Goal: Answer question/provide support: Share knowledge or assist other users

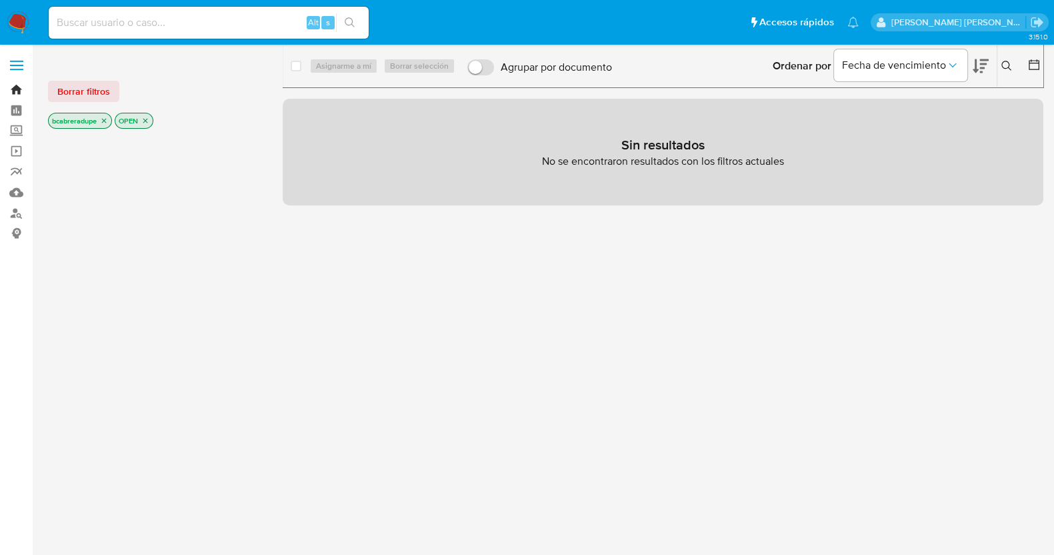
click at [13, 87] on link "Bandeja" at bounding box center [79, 89] width 159 height 21
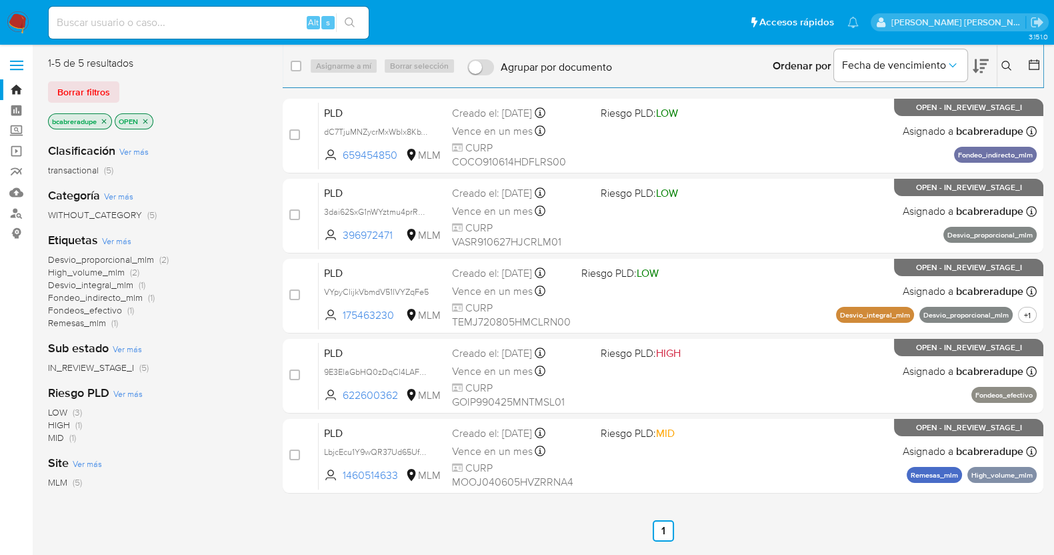
click at [107, 123] on icon "close-filter" at bounding box center [104, 121] width 8 height 8
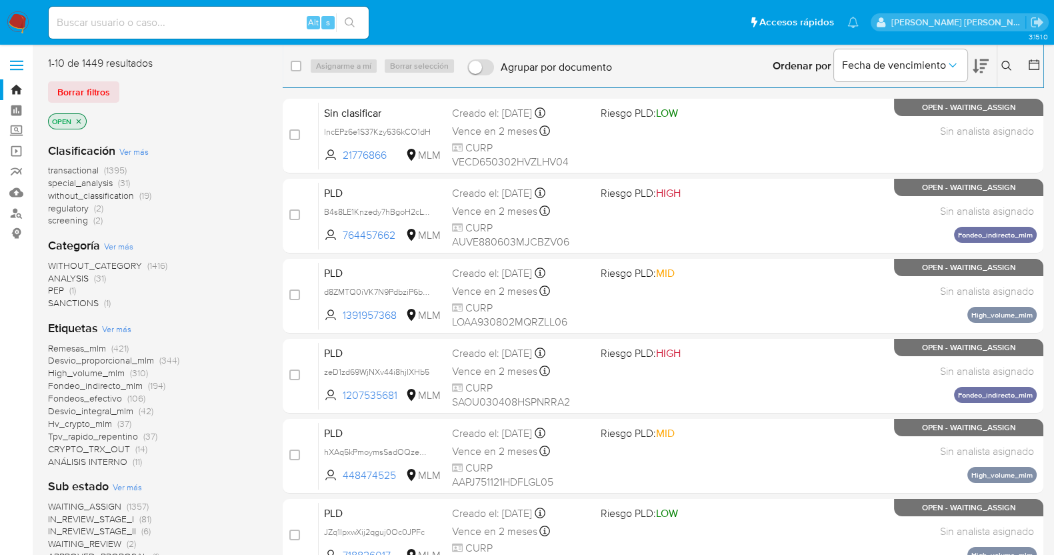
click at [1010, 61] on icon at bounding box center [1007, 66] width 11 height 11
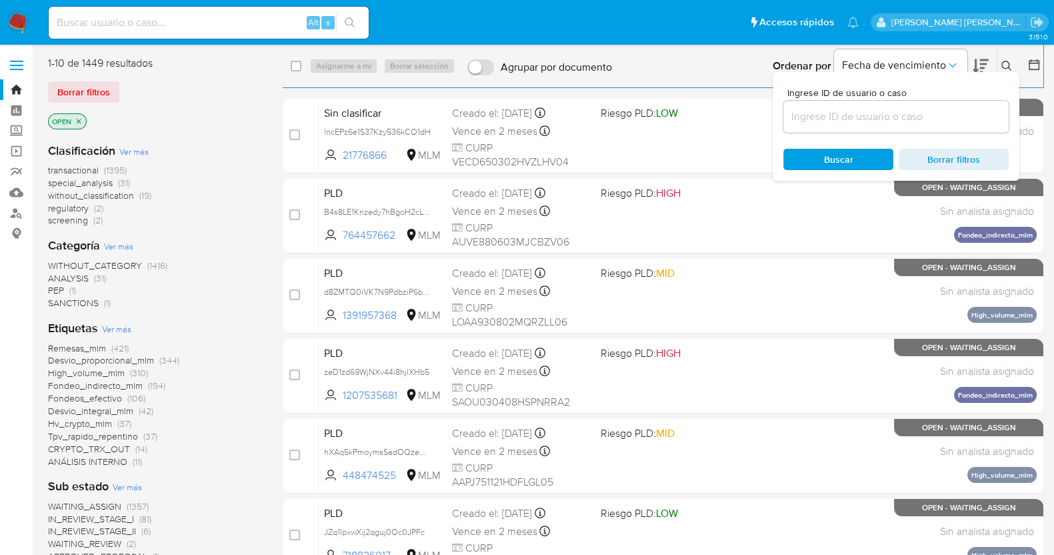
click at [866, 123] on input at bounding box center [896, 116] width 225 height 17
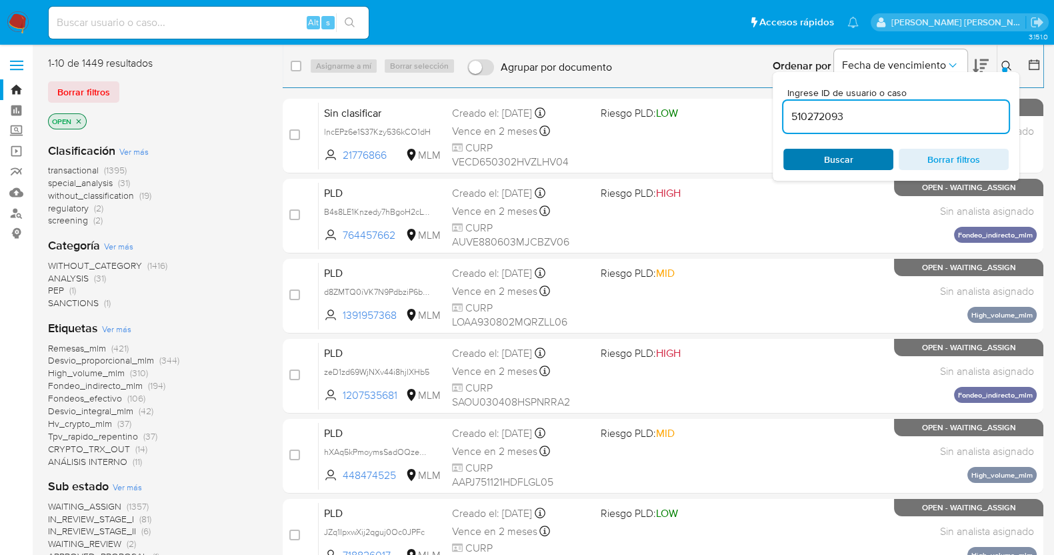
type input "510272093"
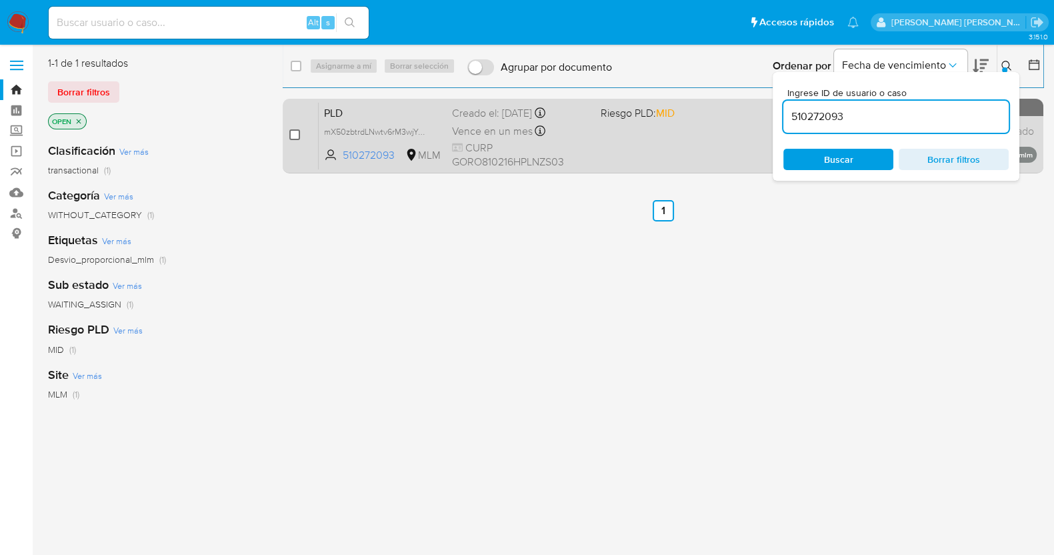
click at [296, 133] on input "checkbox" at bounding box center [294, 134] width 11 height 11
checkbox input "true"
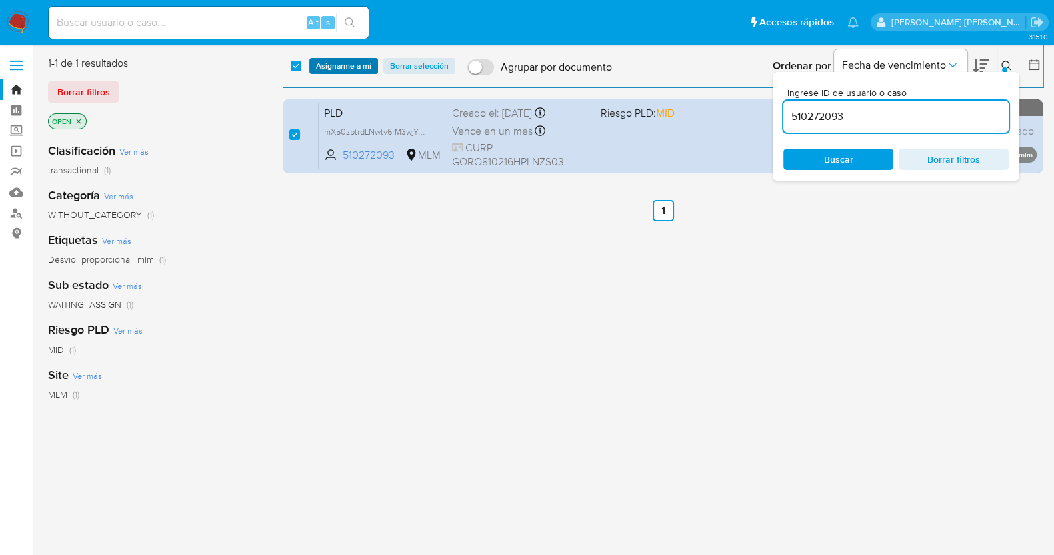
click at [340, 70] on span "Asignarme a mí" at bounding box center [343, 65] width 55 height 13
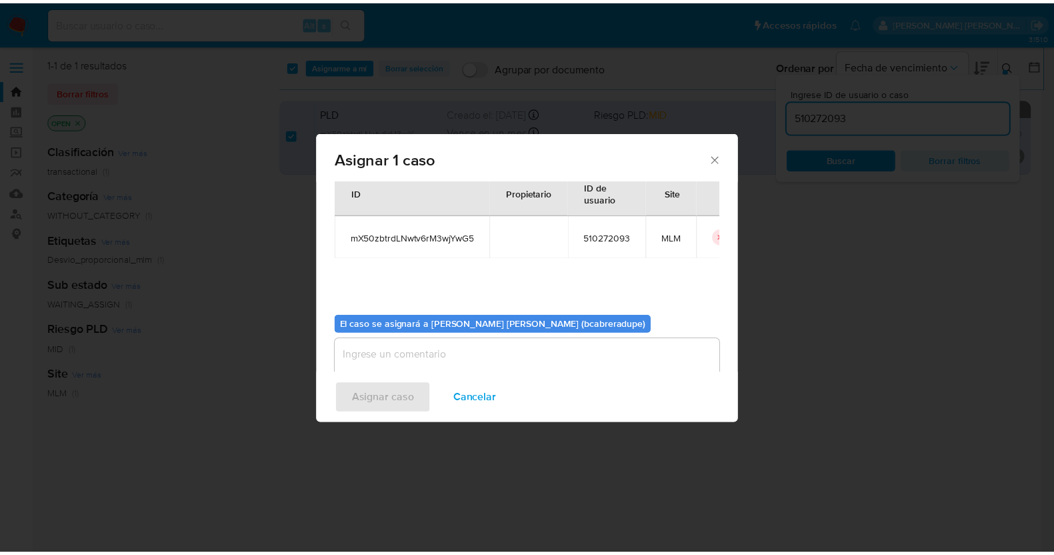
scroll to position [69, 0]
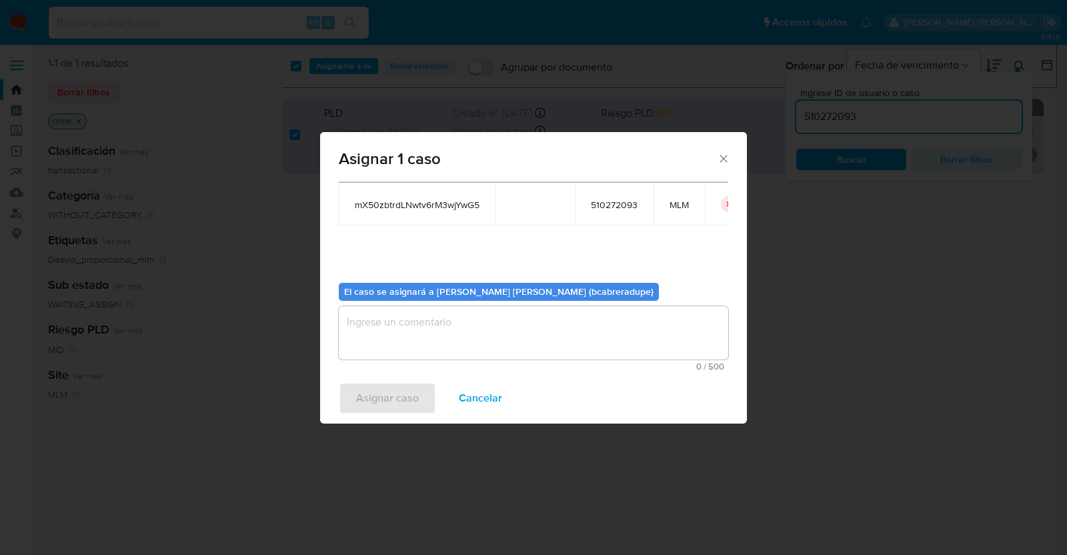
click at [523, 345] on textarea "assign-modal" at bounding box center [534, 332] width 390 height 53
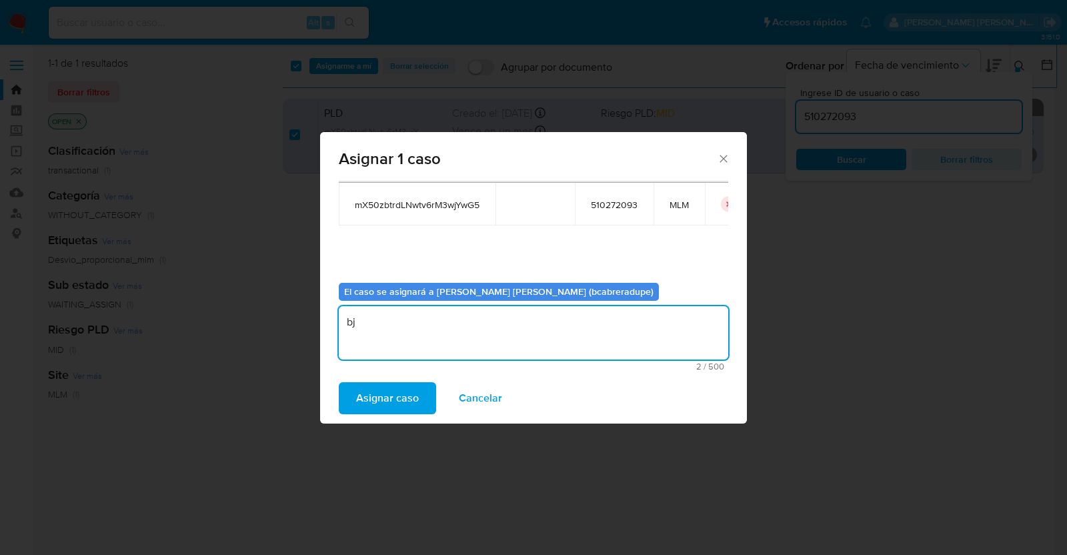
type textarea "b"
type textarea "BJCD"
click at [399, 395] on span "Asignar caso" at bounding box center [387, 398] width 63 height 29
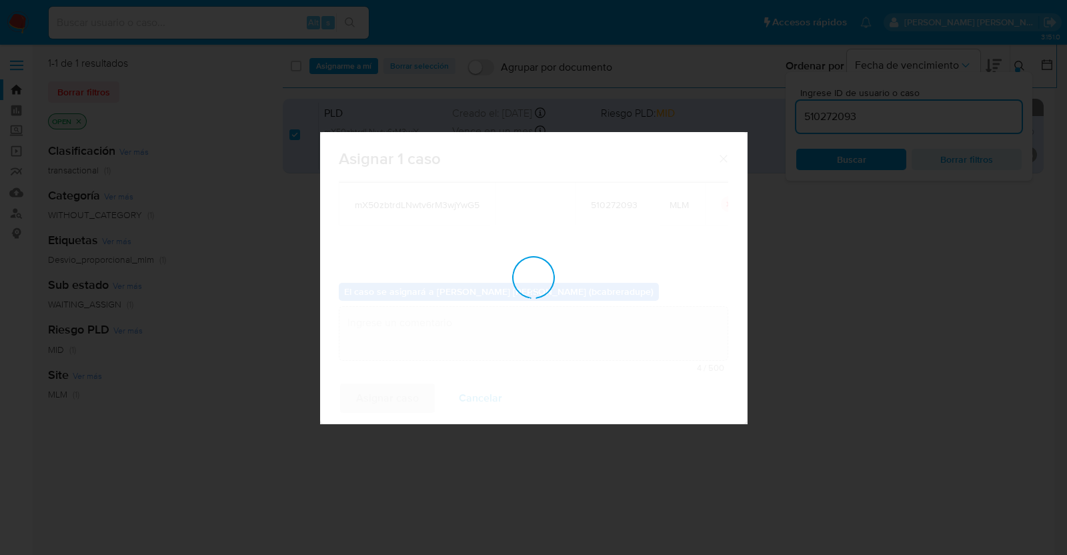
checkbox input "false"
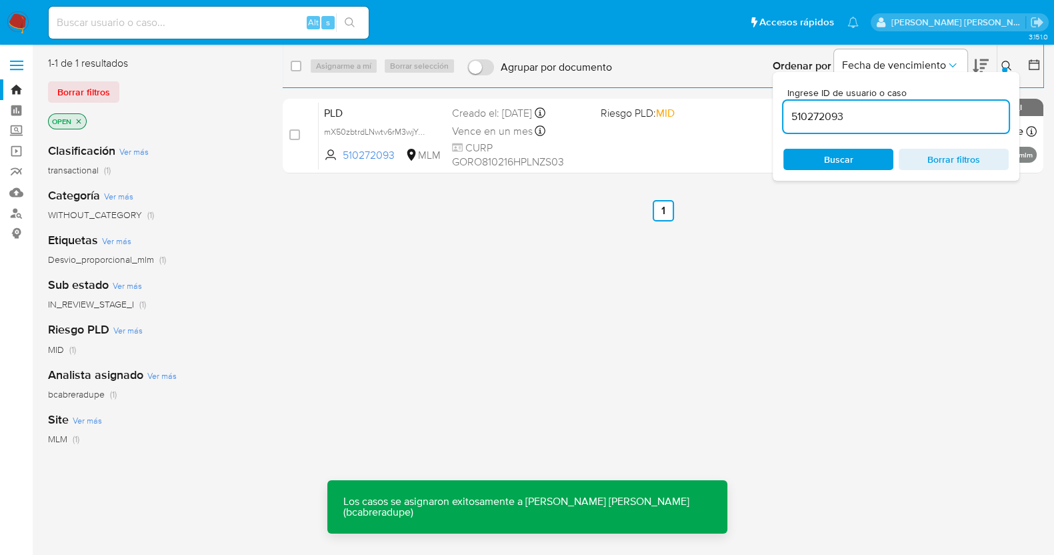
click at [832, 116] on input "510272093" at bounding box center [896, 116] width 225 height 17
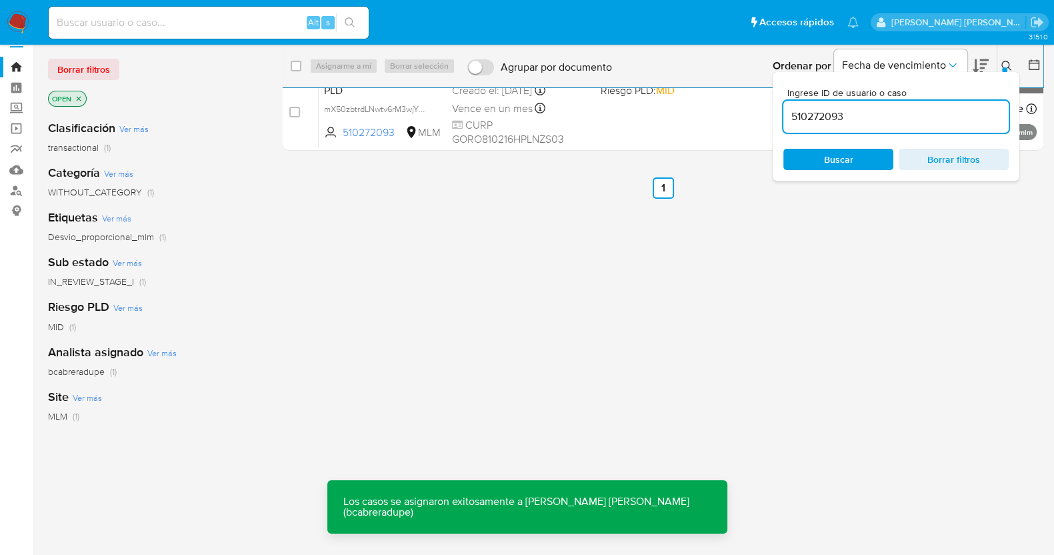
click at [832, 116] on input "510272093" at bounding box center [896, 116] width 225 height 17
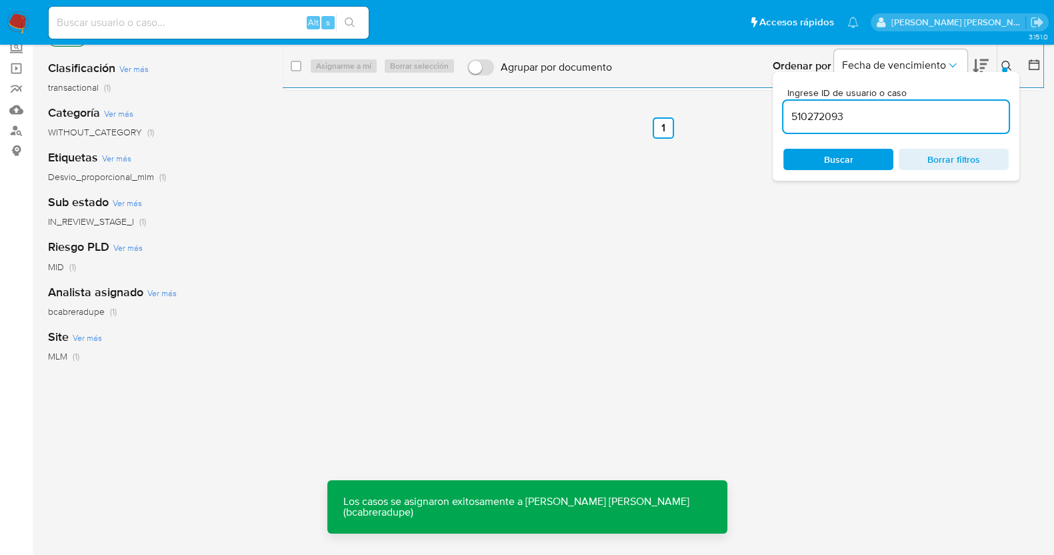
paste input "1114769490"
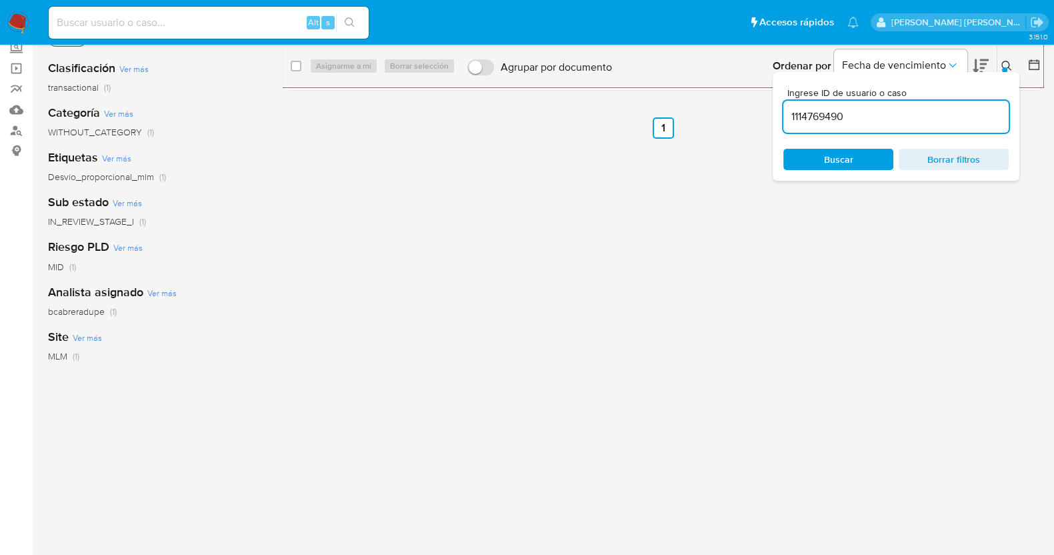
type input "1114769490"
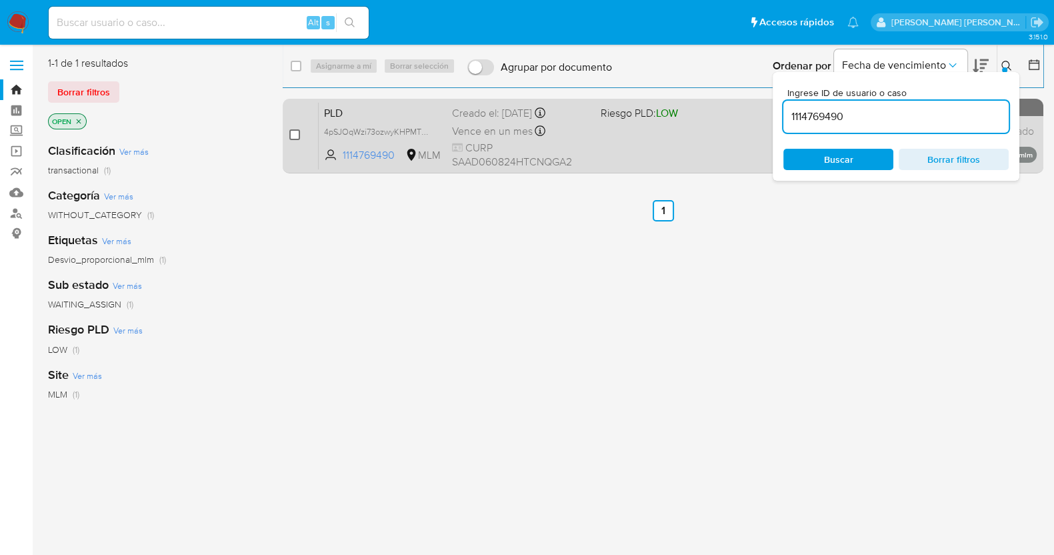
click at [293, 131] on input "checkbox" at bounding box center [294, 134] width 11 height 11
checkbox input "true"
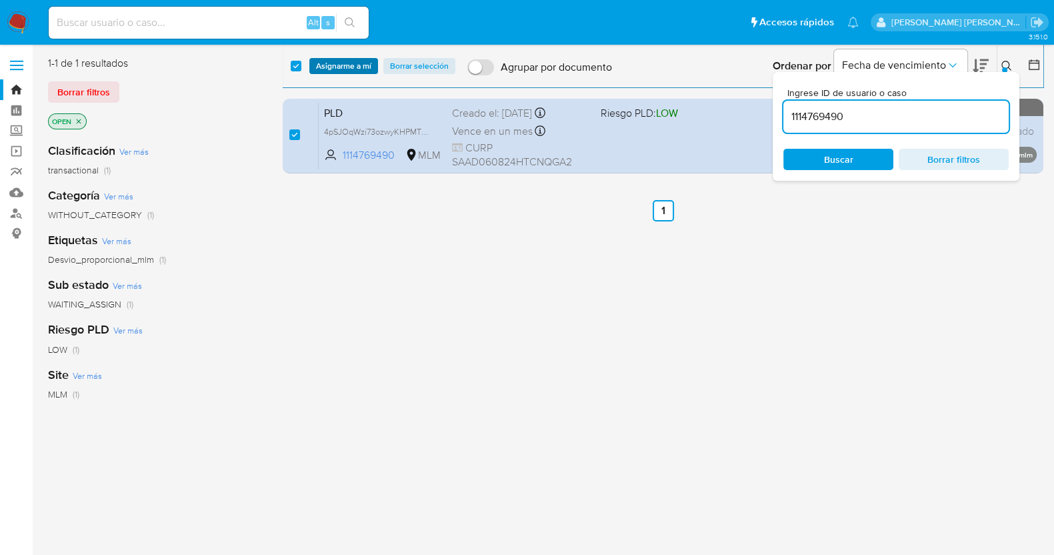
click at [359, 66] on span "Asignarme a mí" at bounding box center [343, 65] width 55 height 13
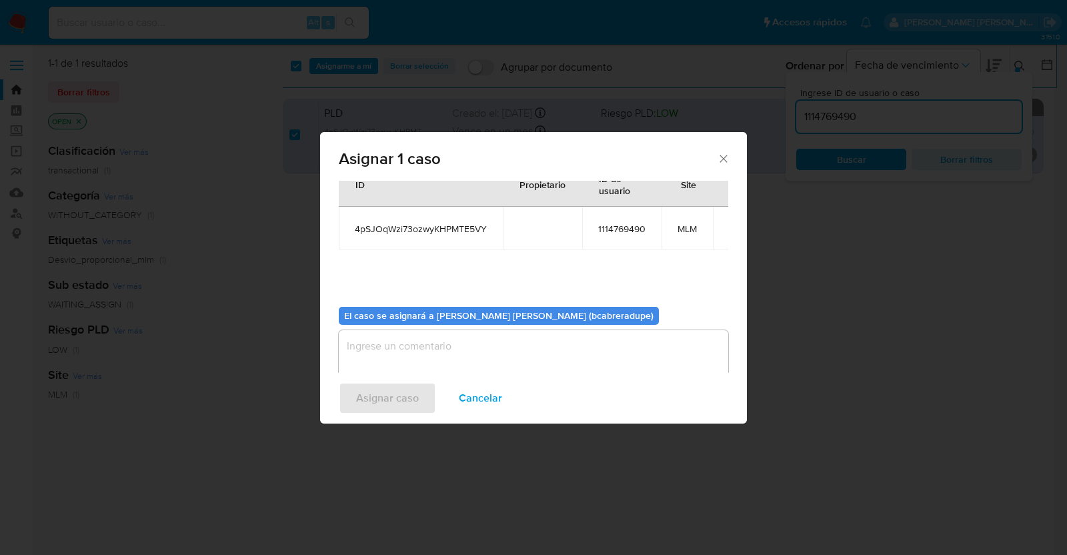
scroll to position [69, 0]
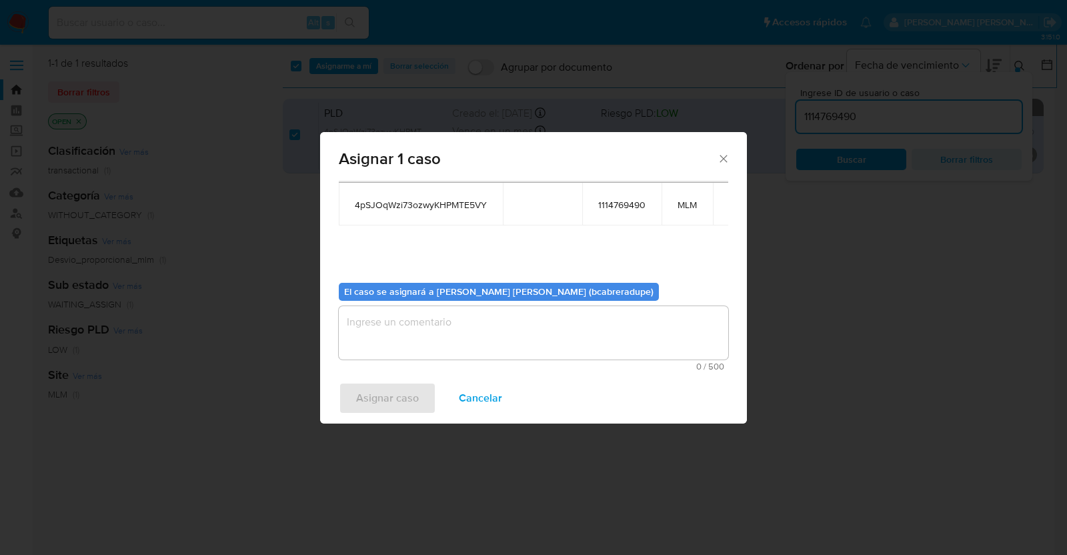
click at [528, 345] on textarea "assign-modal" at bounding box center [534, 332] width 390 height 53
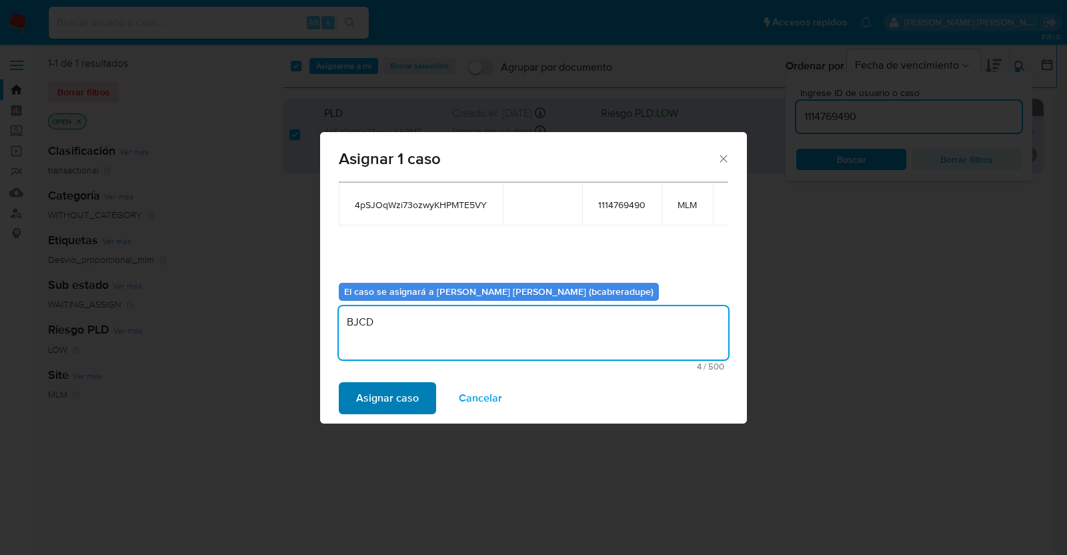
type textarea "BJCD"
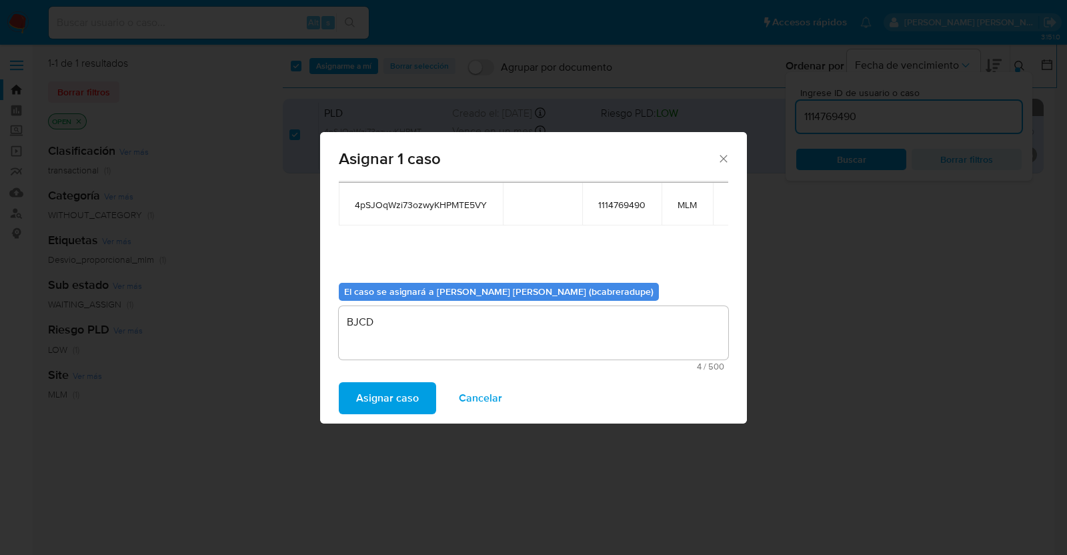
click at [390, 390] on span "Asignar caso" at bounding box center [387, 398] width 63 height 29
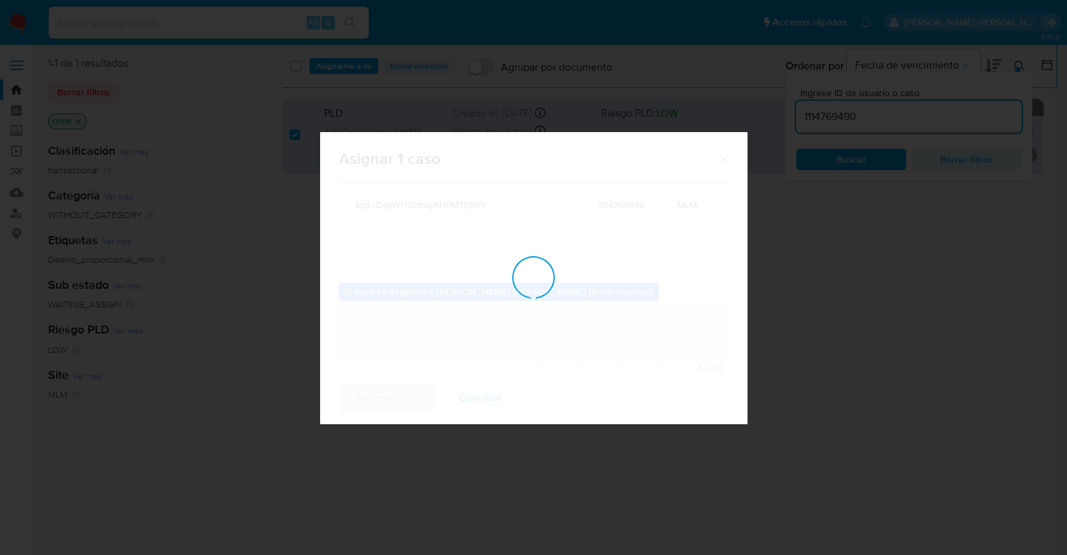
checkbox input "false"
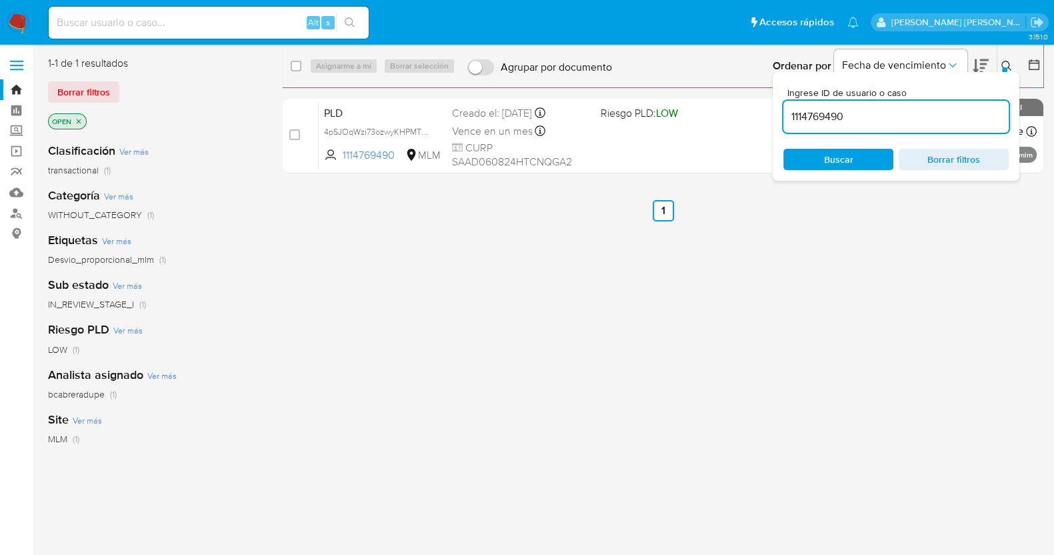
click at [828, 121] on input "1114769490" at bounding box center [896, 116] width 225 height 17
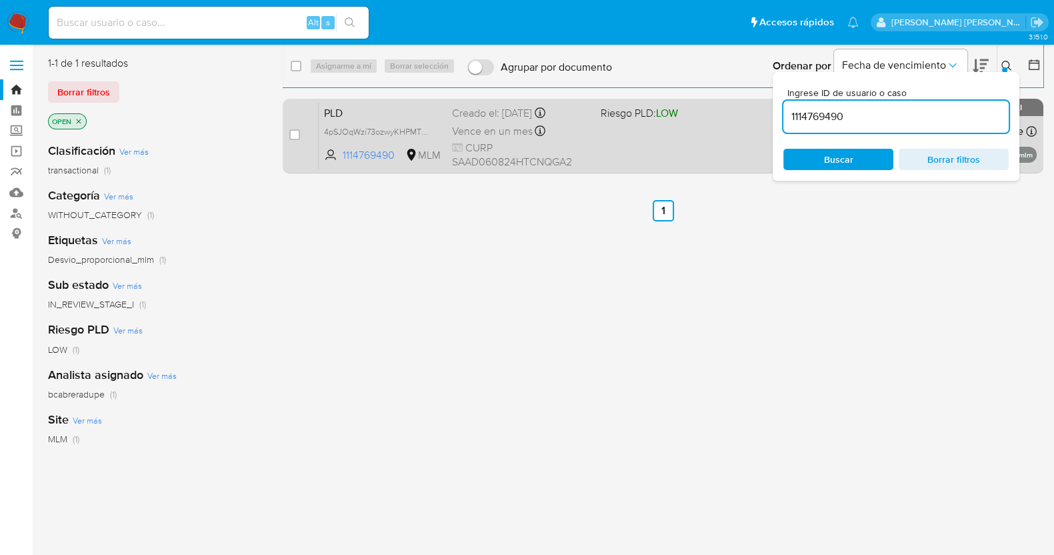
paste input "481800699"
type input "1481800699"
click at [293, 134] on input "checkbox" at bounding box center [294, 134] width 11 height 11
checkbox input "true"
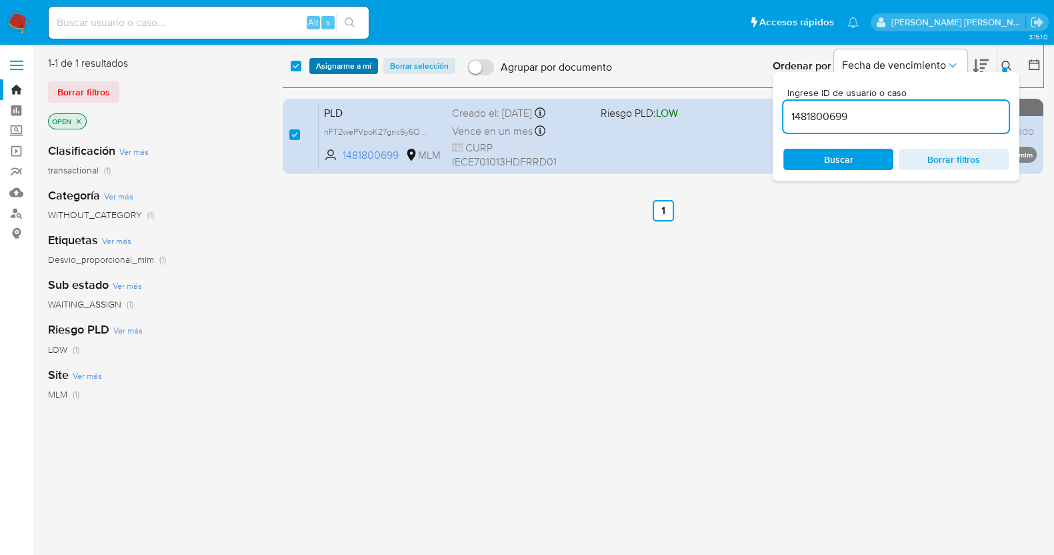
click at [331, 61] on span "Asignarme a mí" at bounding box center [343, 65] width 55 height 13
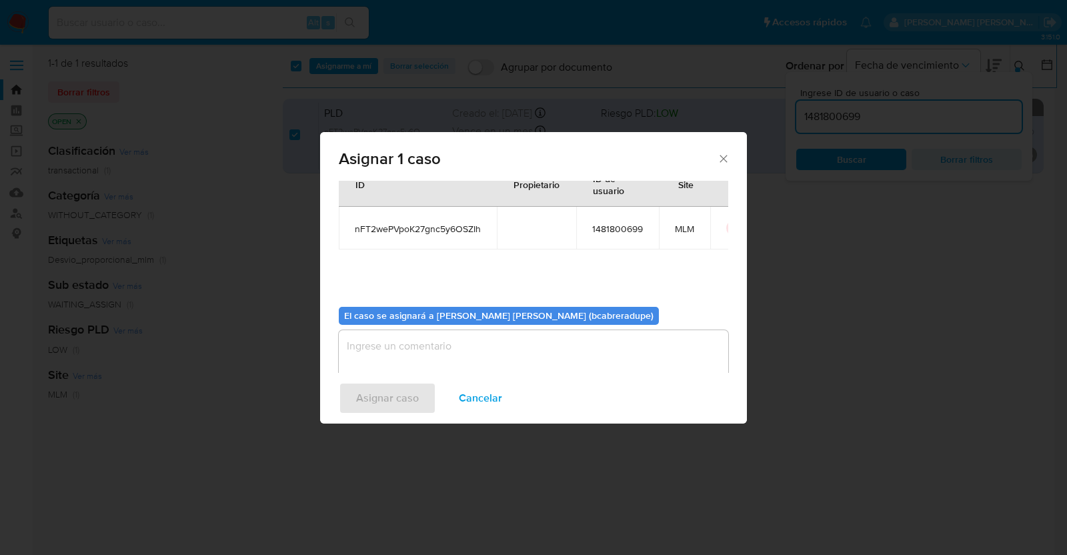
scroll to position [69, 0]
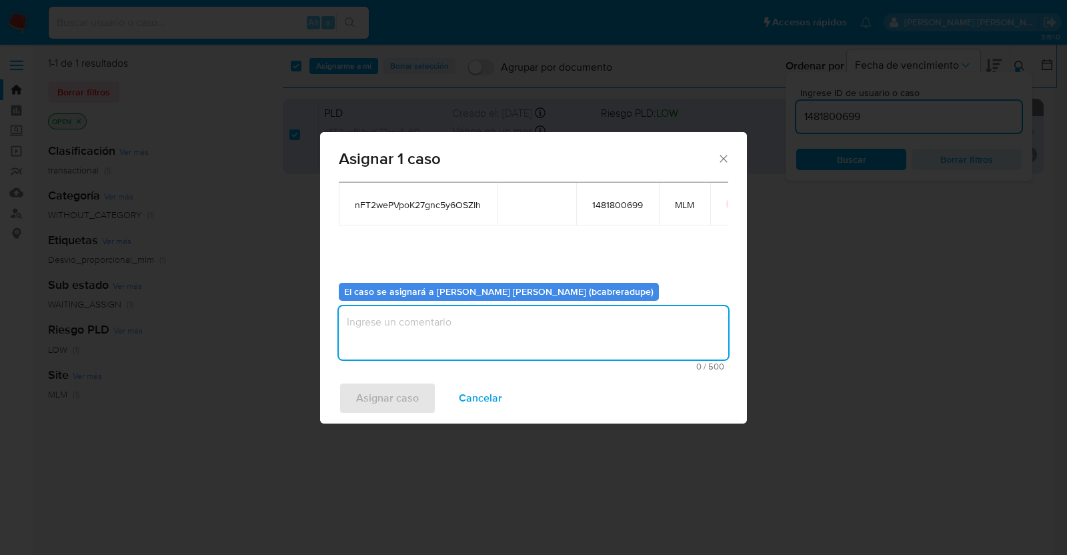
click at [504, 325] on textarea "assign-modal" at bounding box center [534, 332] width 390 height 53
type textarea "BJCD"
click at [420, 400] on button "Asignar caso" at bounding box center [387, 398] width 97 height 32
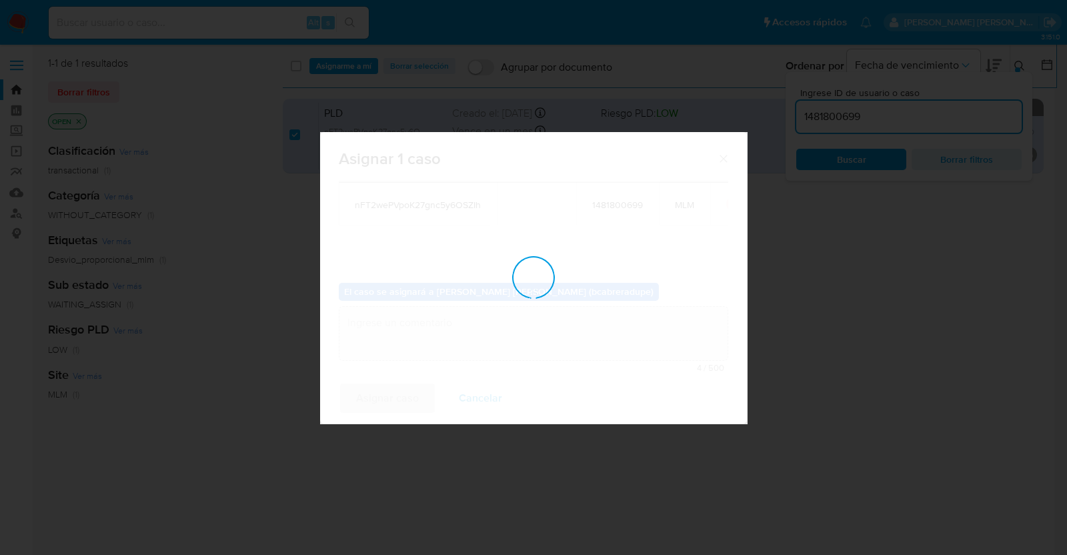
checkbox input "false"
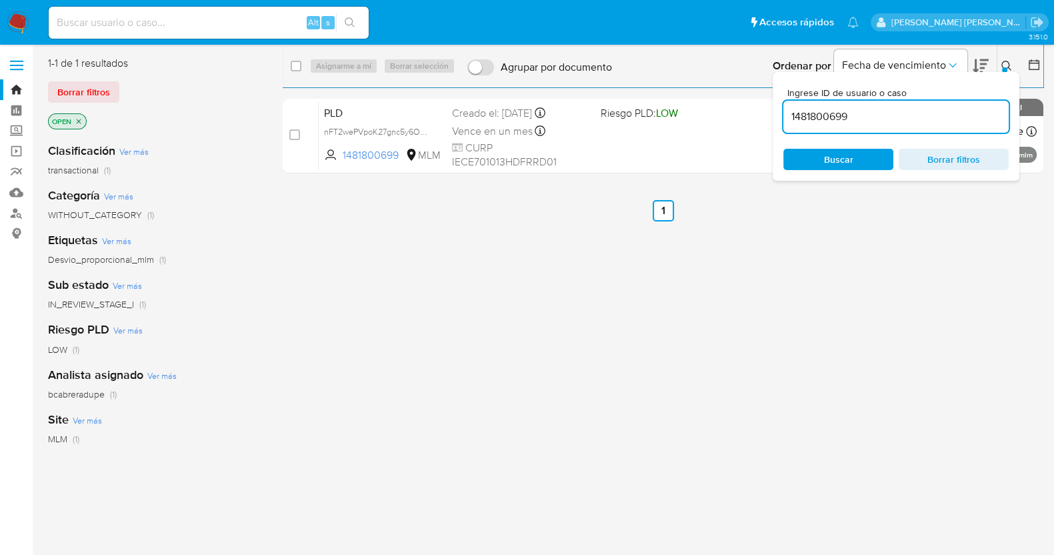
click at [818, 122] on input "1481800699" at bounding box center [896, 116] width 225 height 17
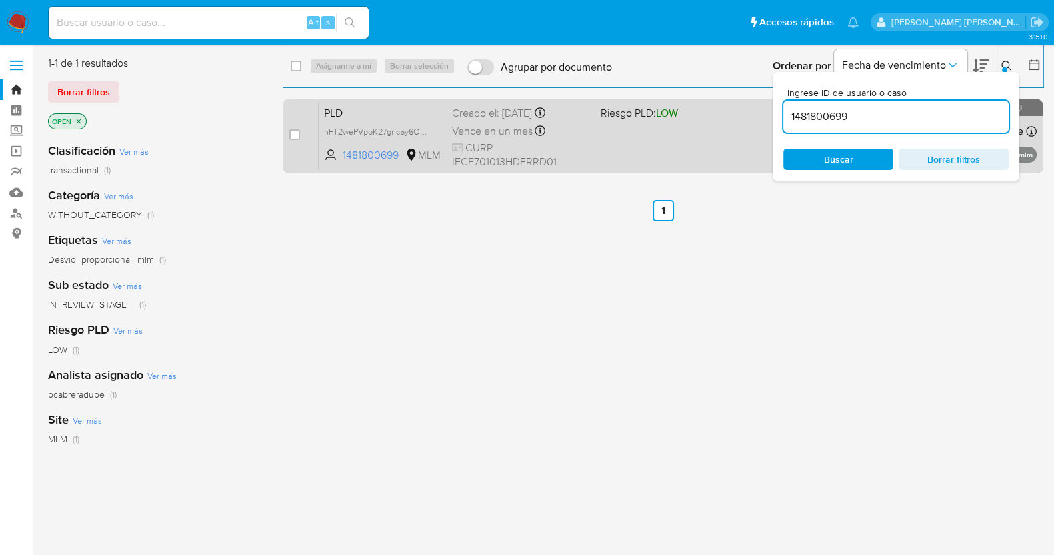
paste input "2264507564"
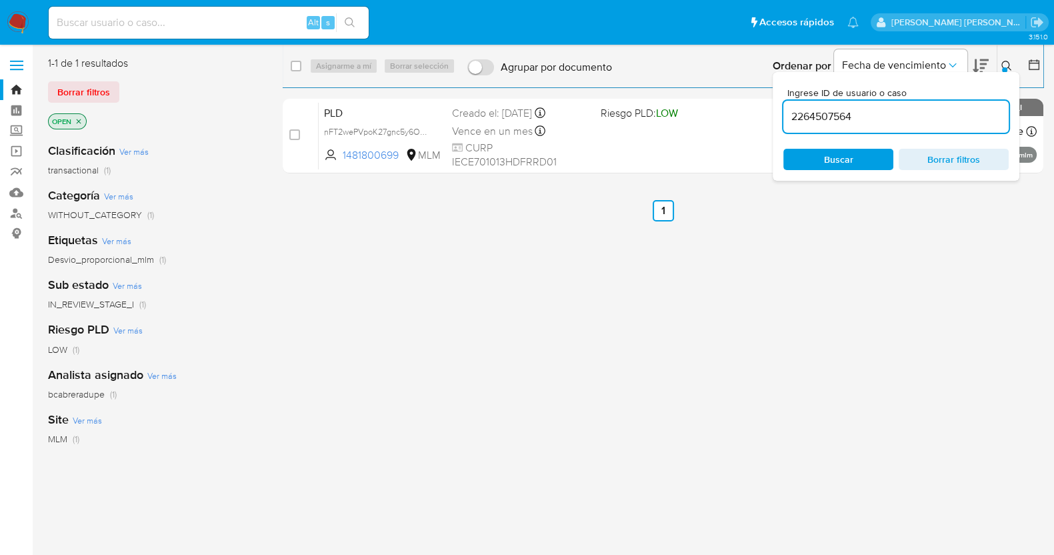
type input "2264507564"
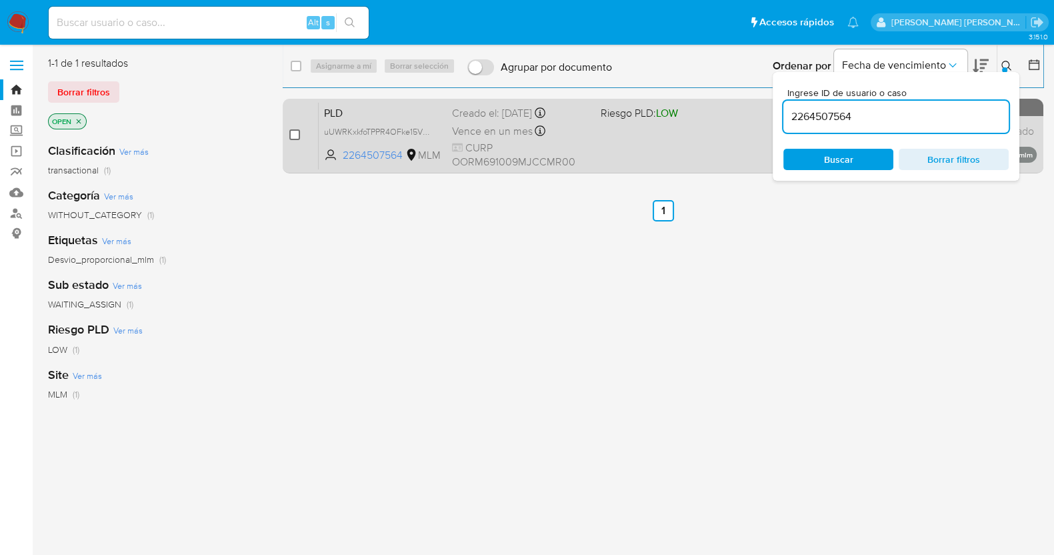
click at [297, 137] on input "checkbox" at bounding box center [294, 134] width 11 height 11
checkbox input "true"
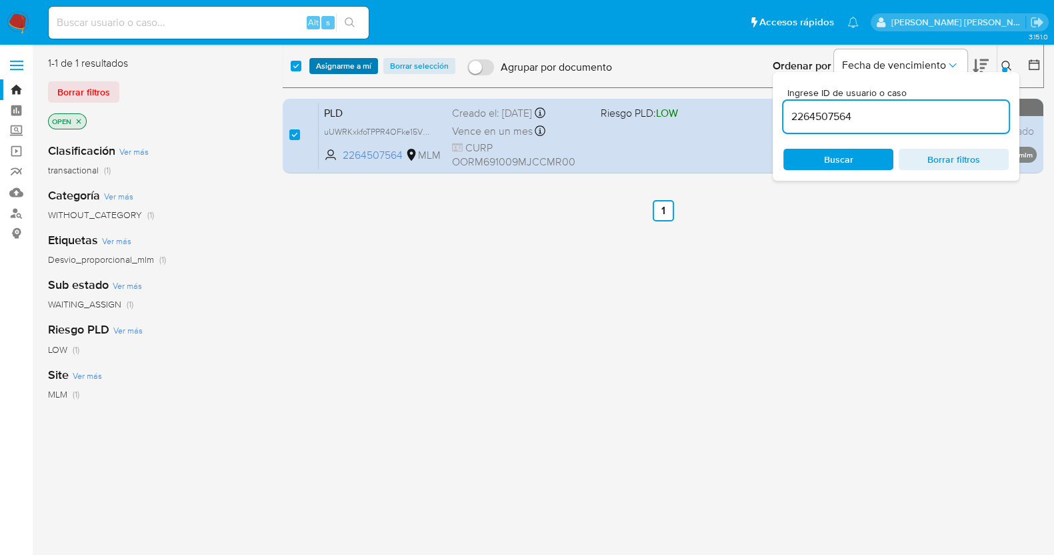
click at [347, 69] on span "Asignarme a mí" at bounding box center [343, 65] width 55 height 13
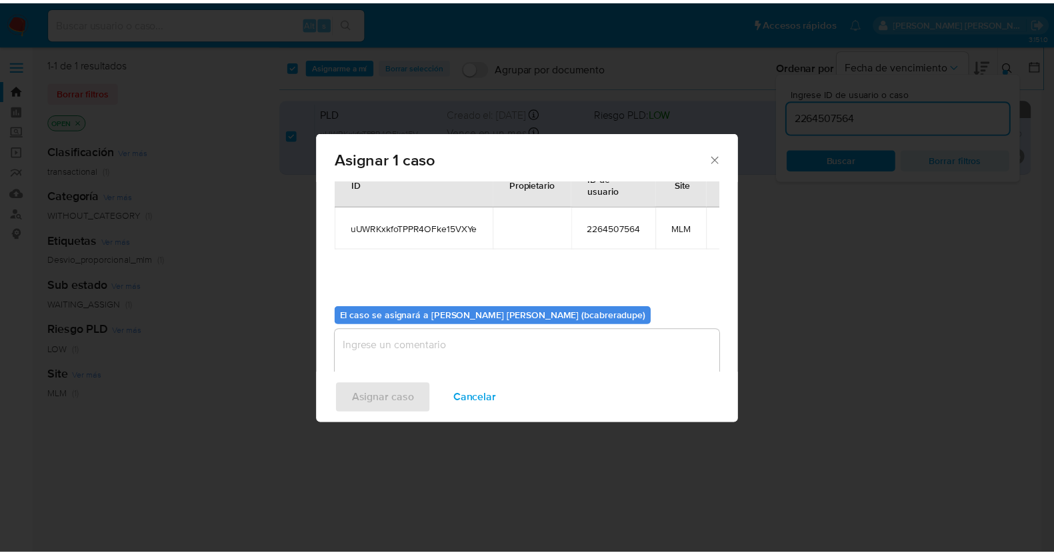
scroll to position [69, 0]
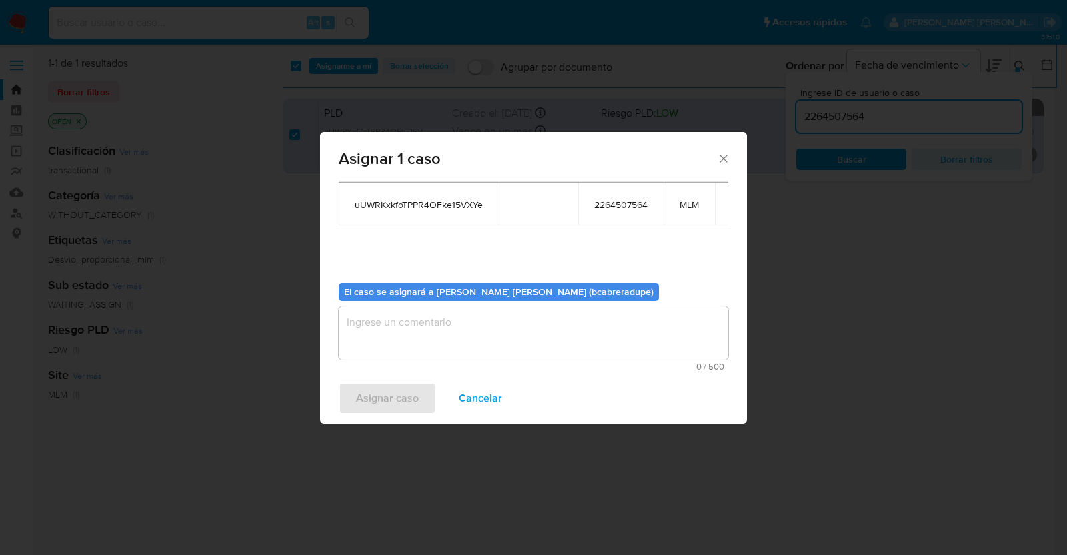
click at [470, 341] on textarea "assign-modal" at bounding box center [534, 332] width 390 height 53
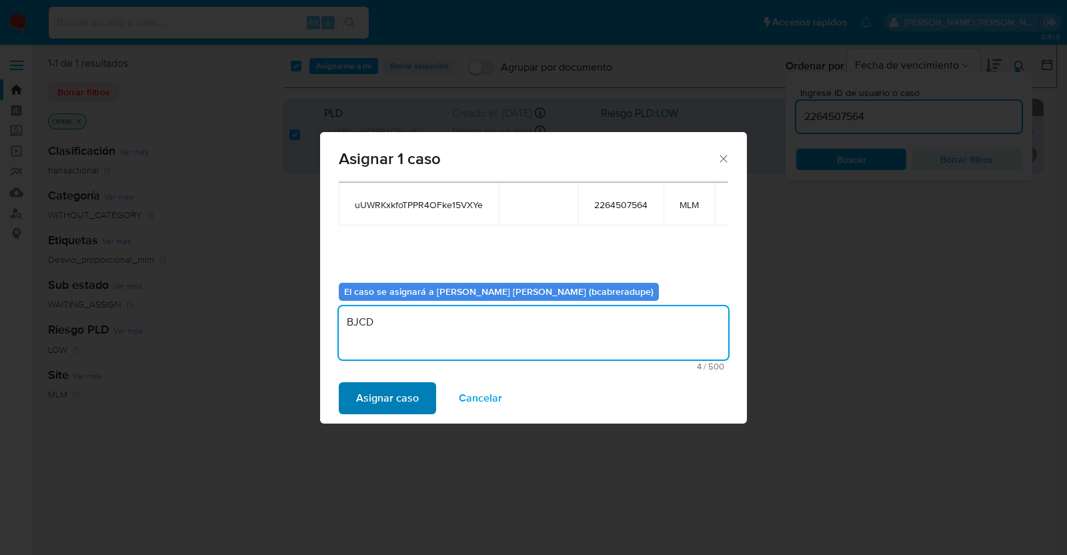
type textarea "BJCD"
click at [404, 406] on span "Asignar caso" at bounding box center [387, 398] width 63 height 29
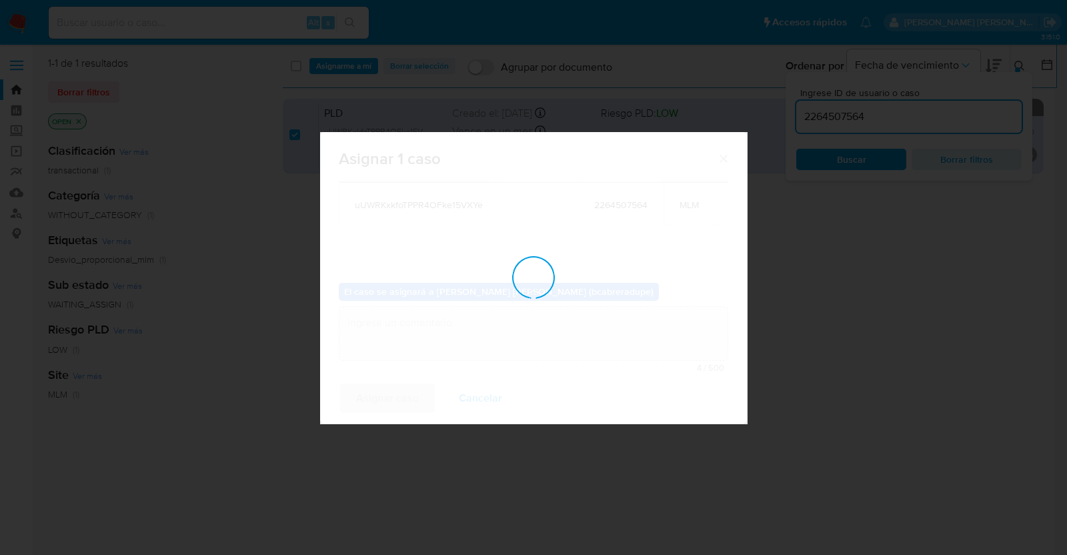
checkbox input "false"
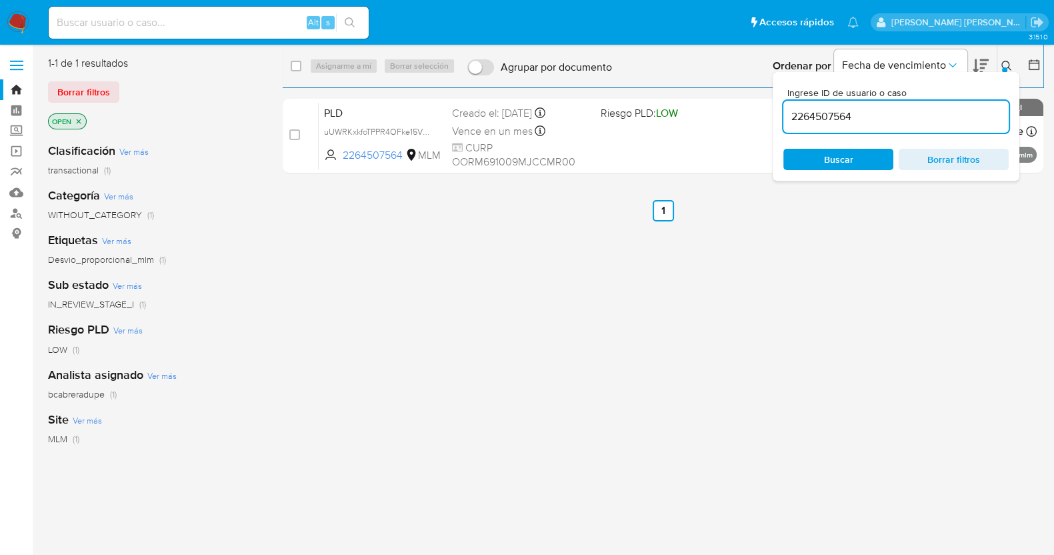
click at [575, 346] on div "select-all-cases-checkbox Asignarme a mí Borrar selección Agrupar por documento…" at bounding box center [663, 353] width 761 height 594
click at [19, 89] on link "Bandeja" at bounding box center [79, 89] width 159 height 21
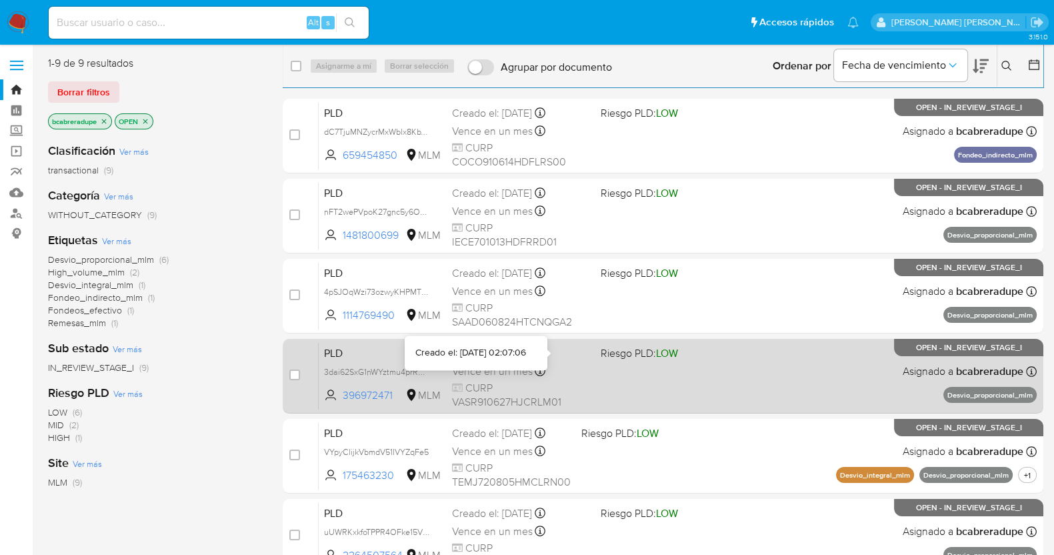
click at [512, 359] on div "Creado el: [DATE] 02:07:06" at bounding box center [471, 352] width 111 height 13
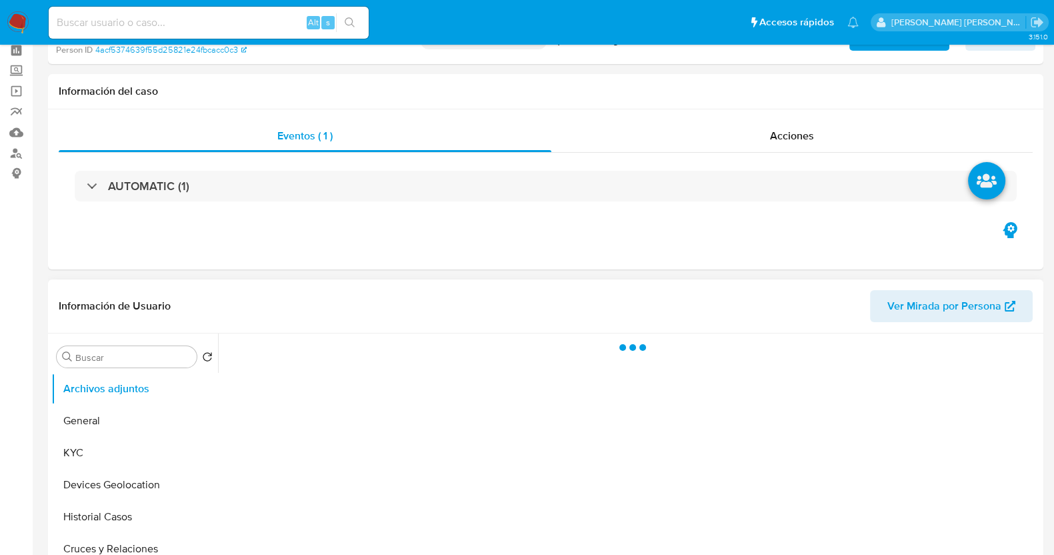
scroll to position [166, 0]
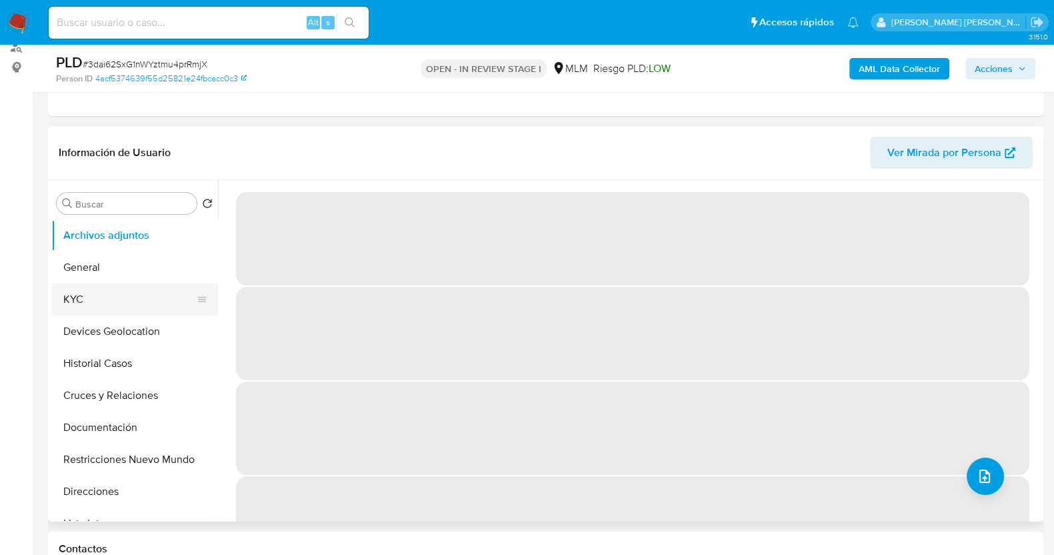
select select "10"
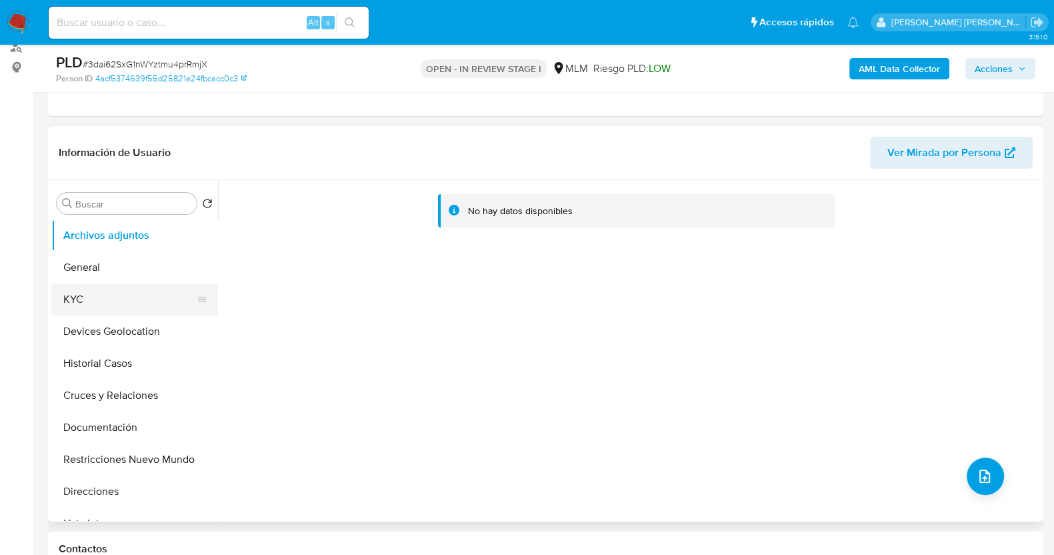
click at [125, 299] on button "KYC" at bounding box center [129, 299] width 156 height 32
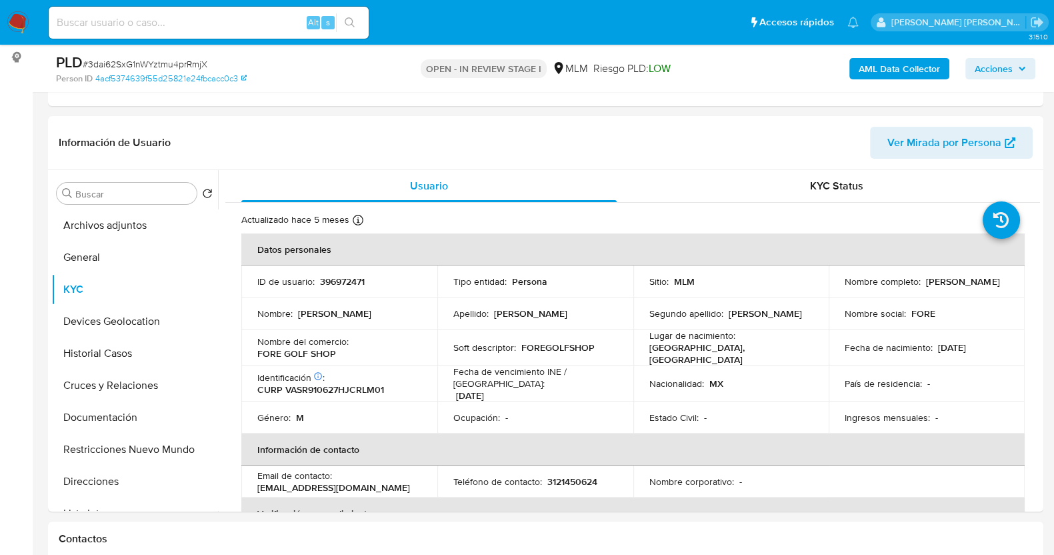
scroll to position [83, 0]
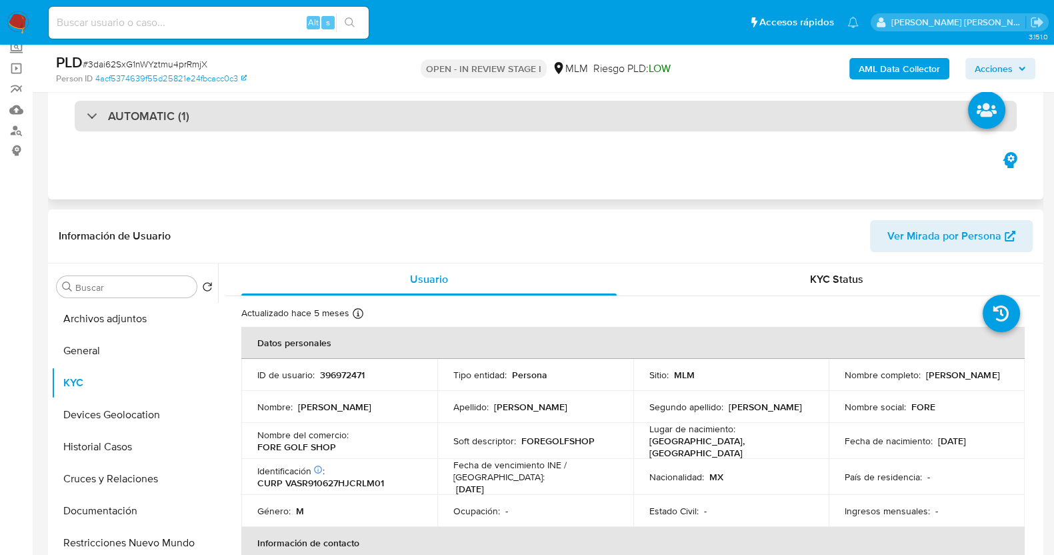
click at [137, 115] on h3 "AUTOMATIC (1)" at bounding box center [148, 116] width 81 height 15
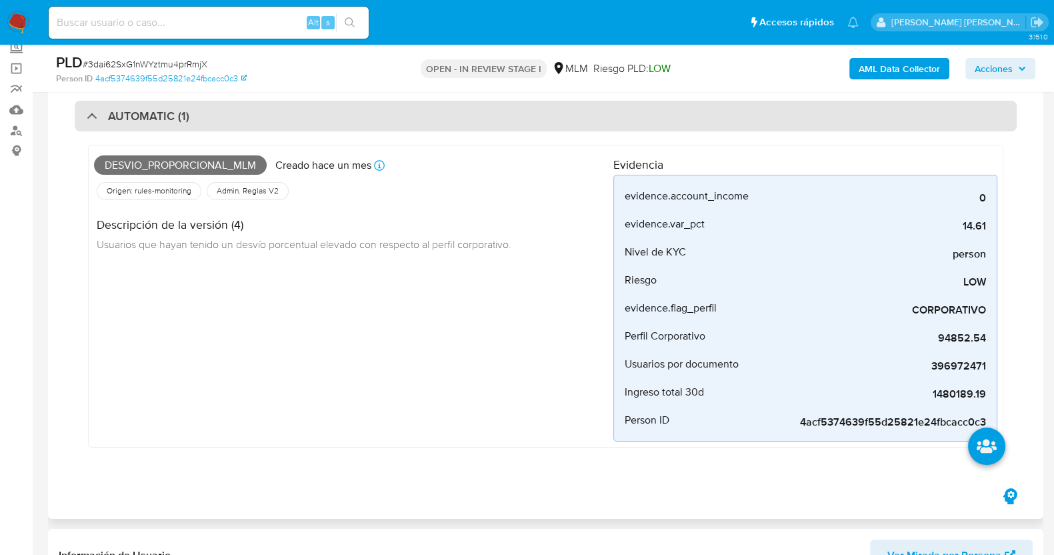
click at [137, 115] on h3 "AUTOMATIC (1)" at bounding box center [148, 116] width 81 height 15
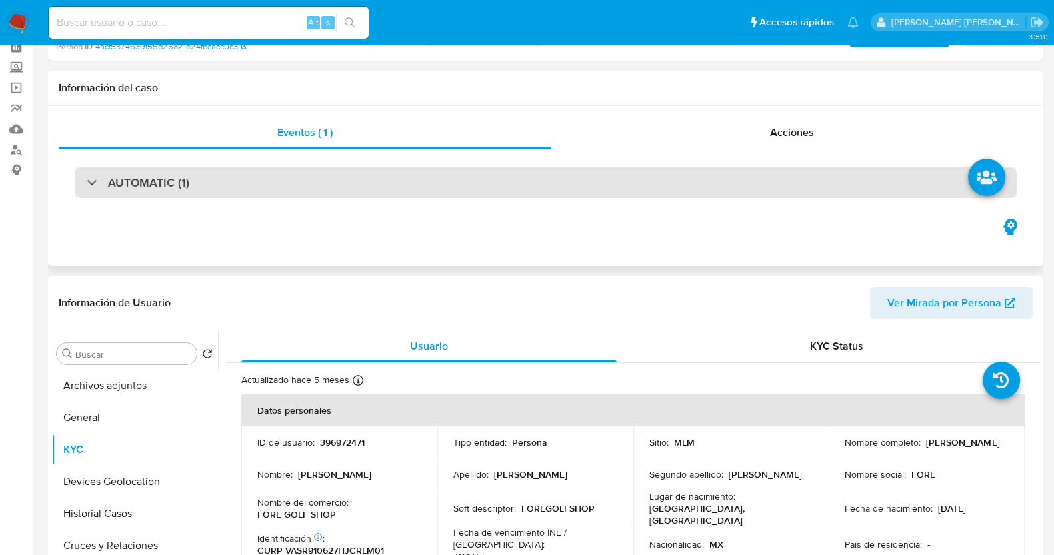
scroll to position [0, 0]
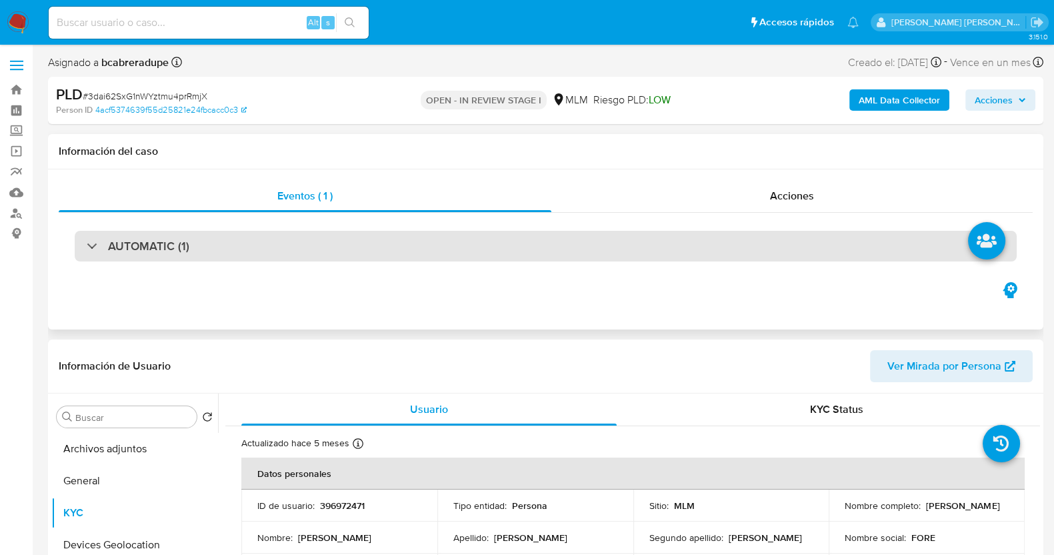
click at [99, 237] on div "AUTOMATIC (1)" at bounding box center [546, 246] width 942 height 31
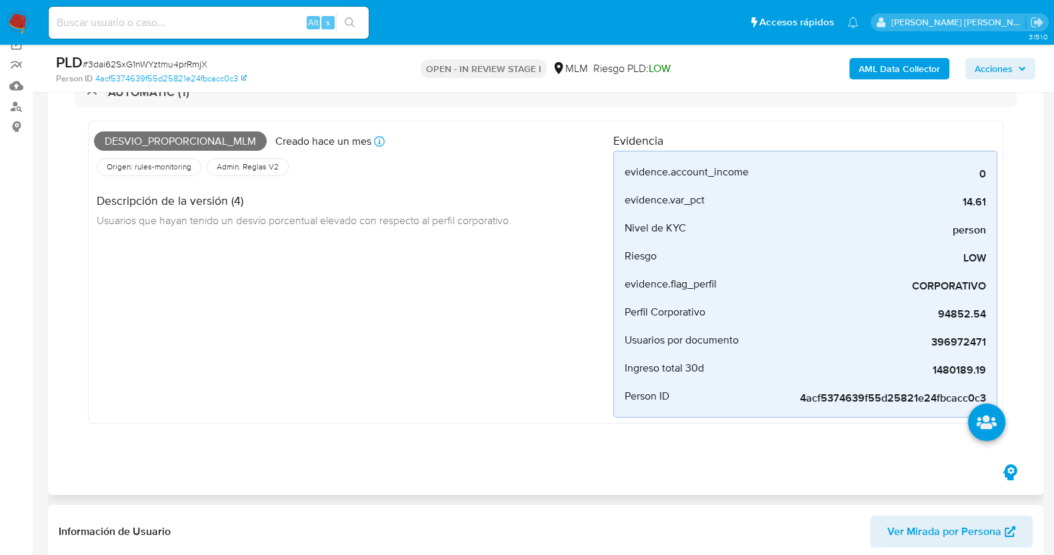
scroll to position [166, 0]
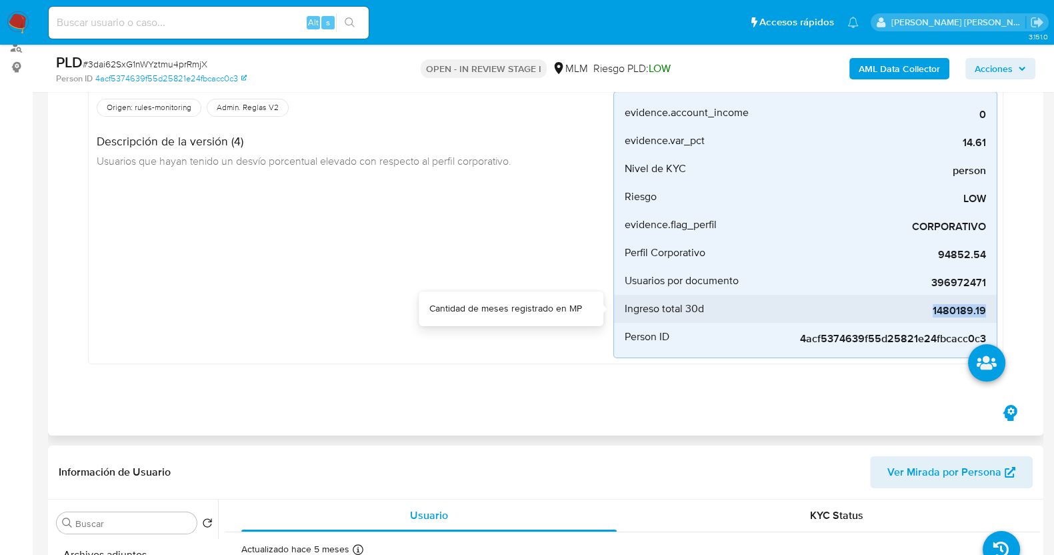
drag, startPoint x: 932, startPoint y: 311, endPoint x: 988, endPoint y: 311, distance: 56.0
click at [988, 311] on li "Ingreso total 30d 1480189.19" at bounding box center [805, 309] width 383 height 28
copy span "1480189.19"
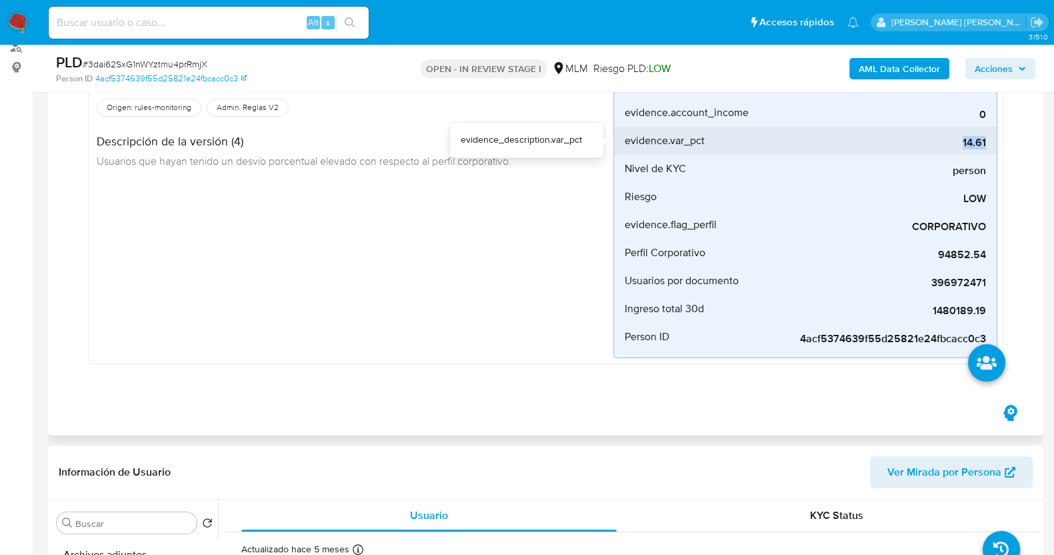
drag, startPoint x: 970, startPoint y: 142, endPoint x: 984, endPoint y: 144, distance: 13.5
click at [994, 141] on li "evidence.var_pct 14.61" at bounding box center [805, 141] width 383 height 28
copy span "14.61"
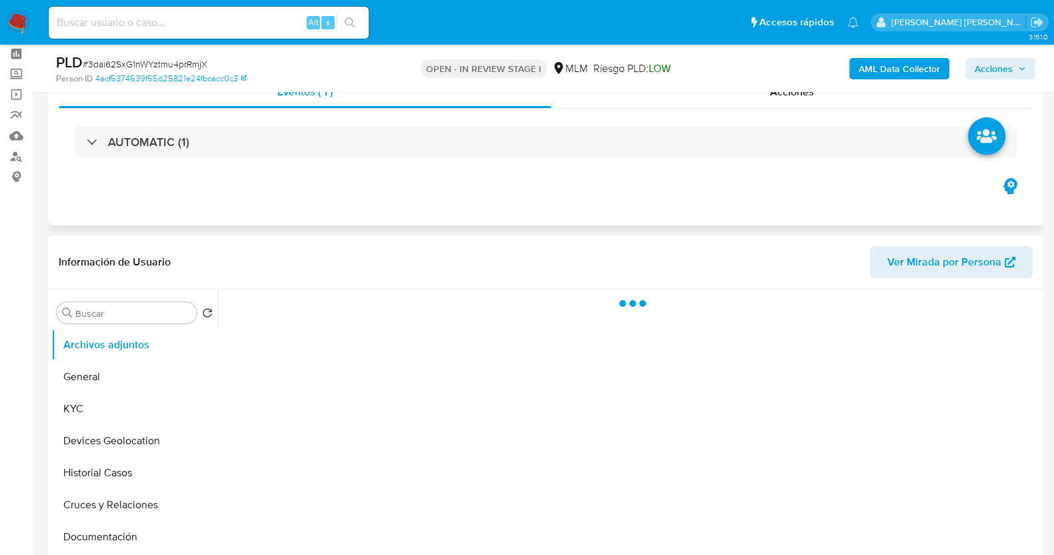
scroll to position [83, 0]
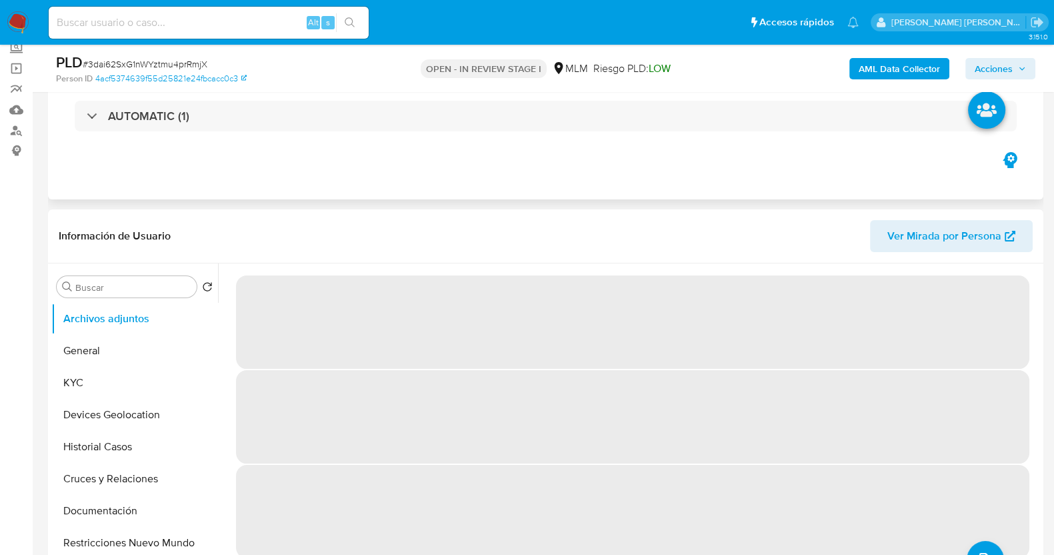
select select "10"
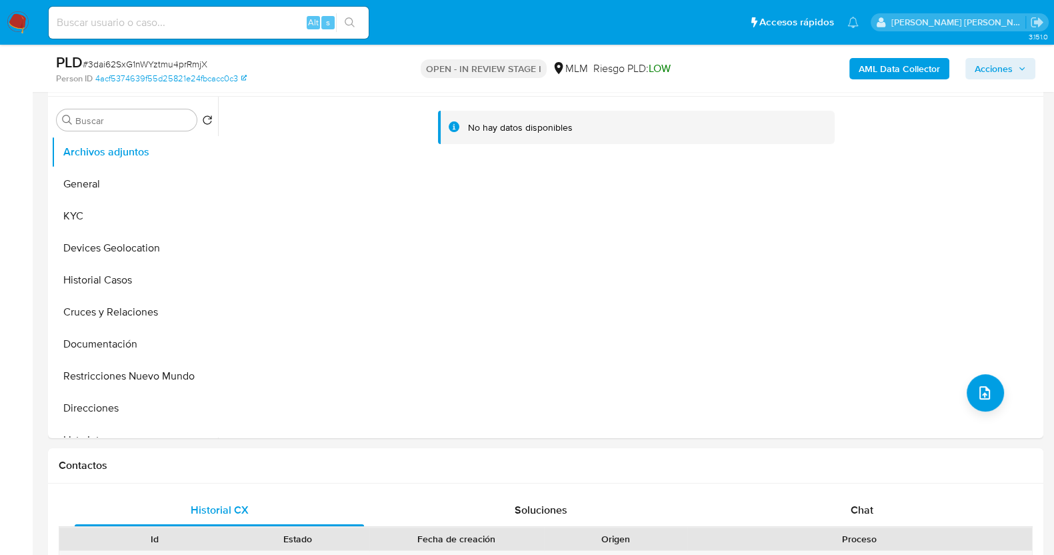
scroll to position [250, 0]
drag, startPoint x: 113, startPoint y: 214, endPoint x: 150, endPoint y: 219, distance: 37.1
click at [114, 215] on button "KYC" at bounding box center [129, 215] width 156 height 32
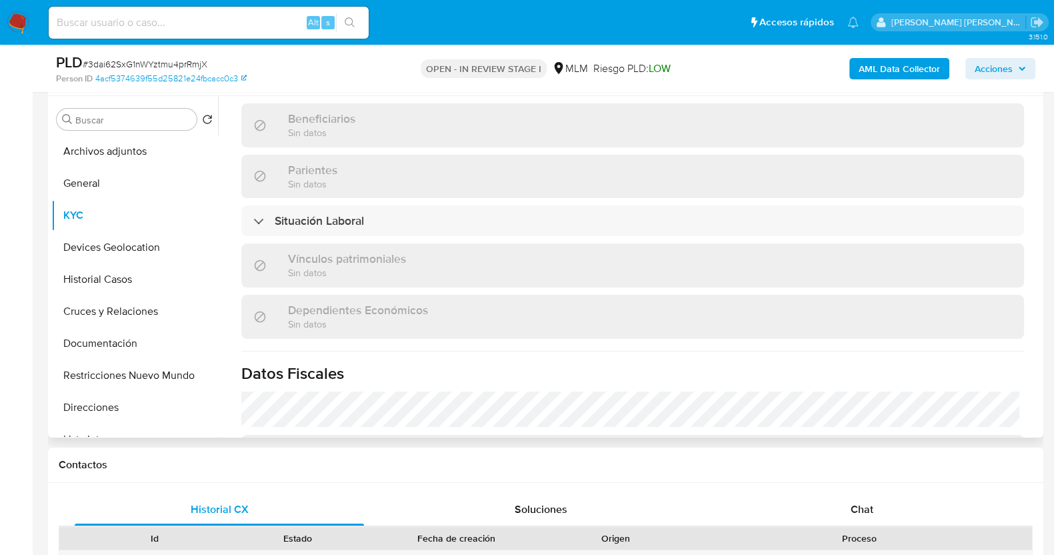
scroll to position [583, 0]
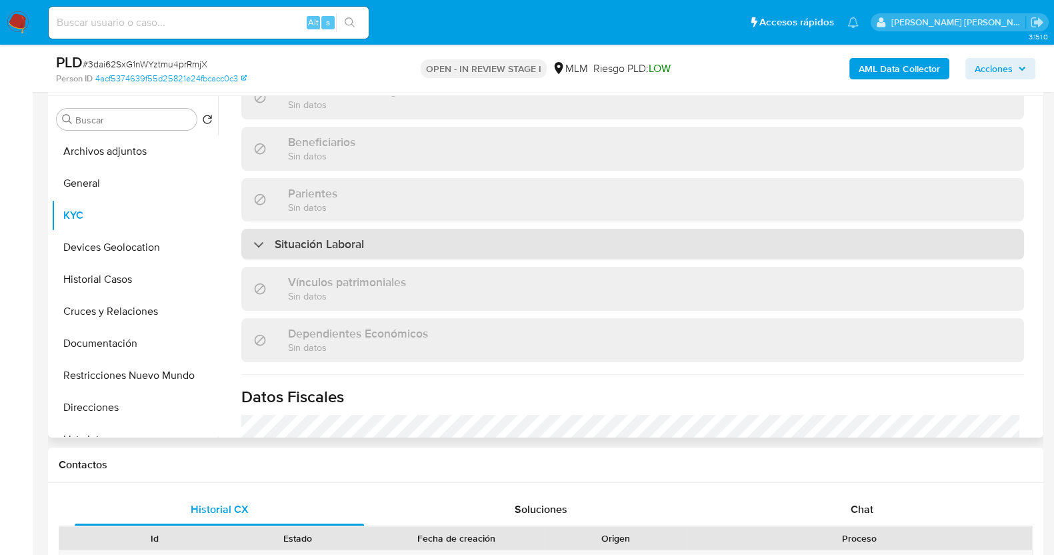
click at [513, 245] on div "Situación Laboral" at bounding box center [632, 244] width 783 height 31
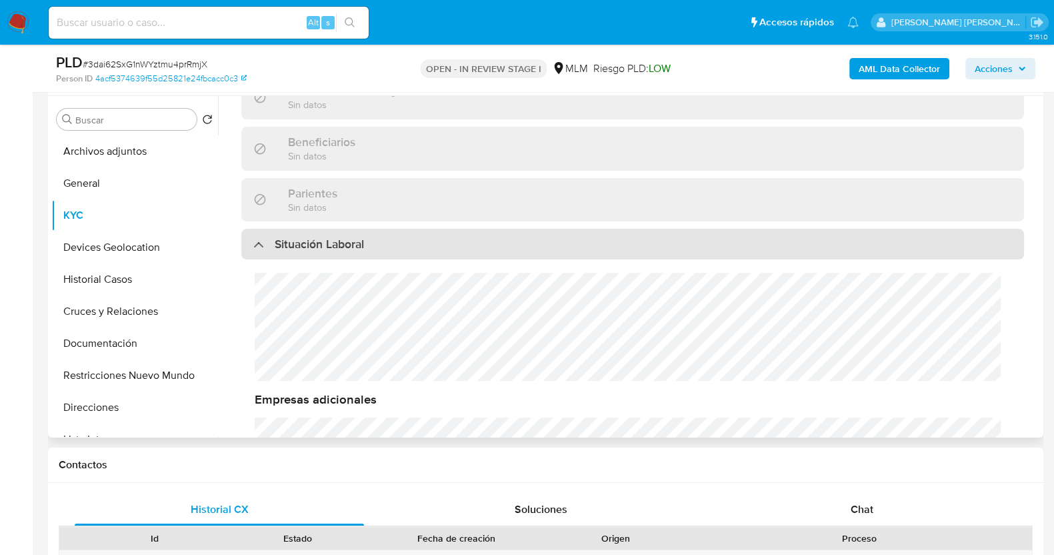
click at [513, 245] on div "Situación Laboral" at bounding box center [632, 244] width 783 height 31
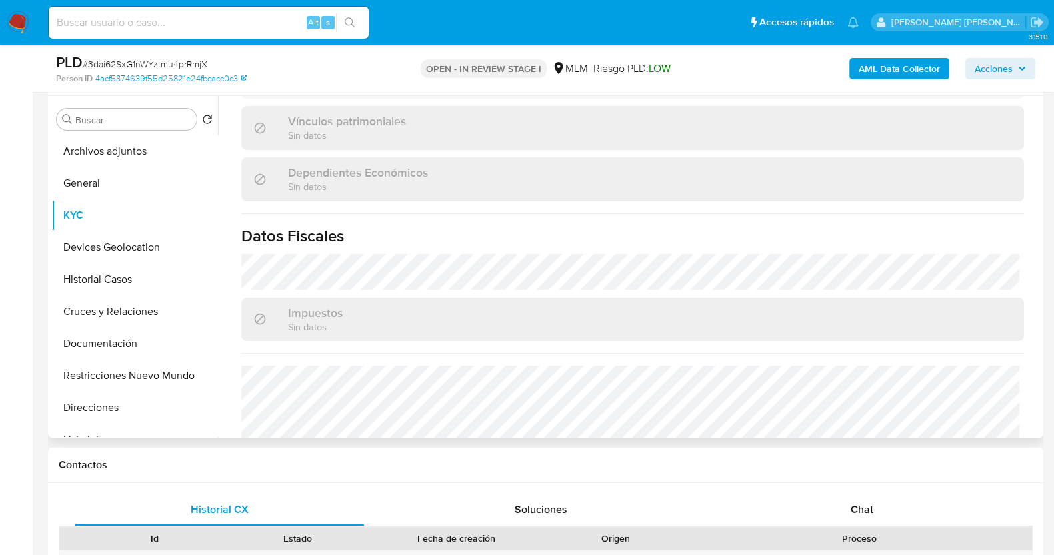
scroll to position [838, 0]
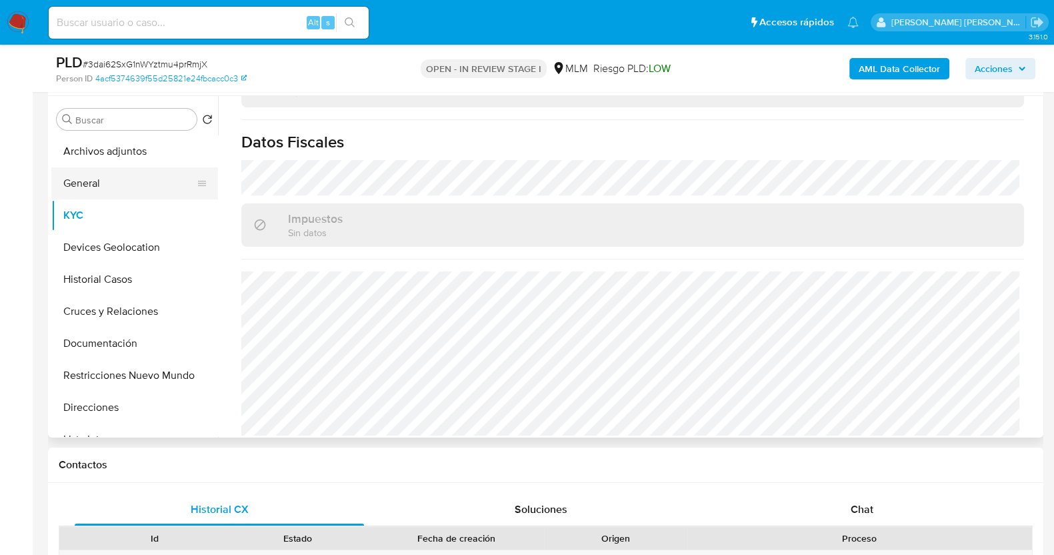
click at [145, 182] on button "General" at bounding box center [129, 183] width 156 height 32
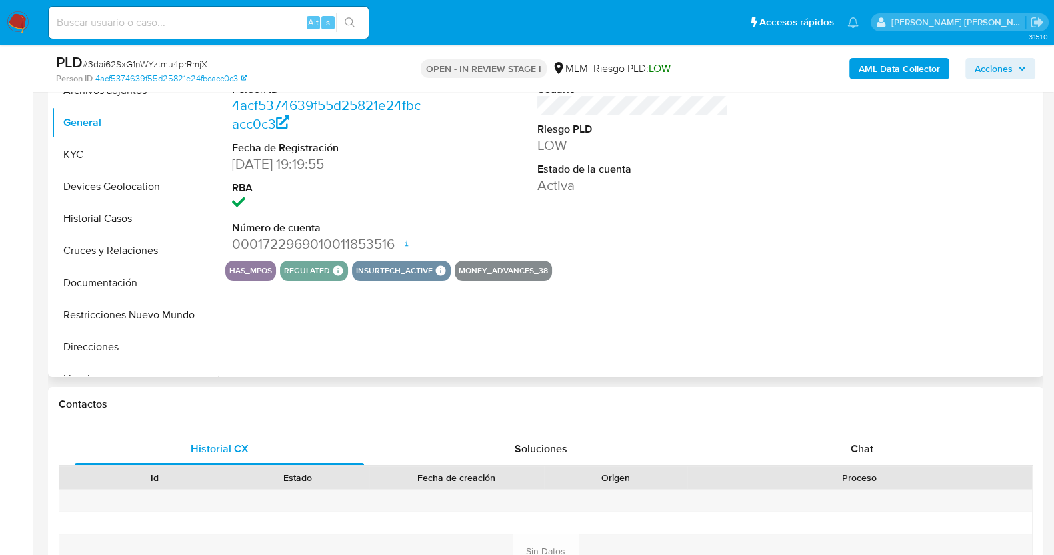
scroll to position [333, 0]
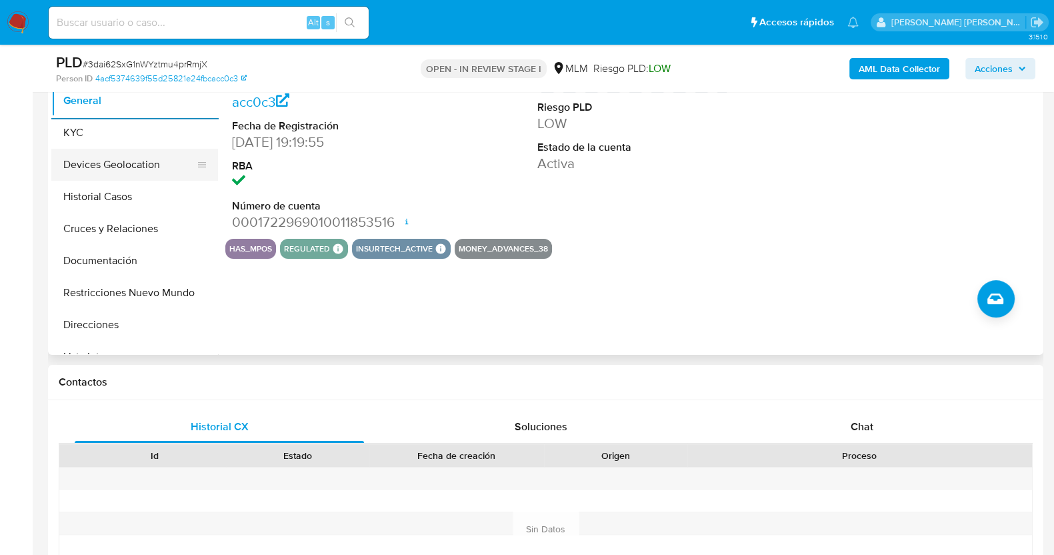
click at [135, 167] on button "Devices Geolocation" at bounding box center [129, 165] width 156 height 32
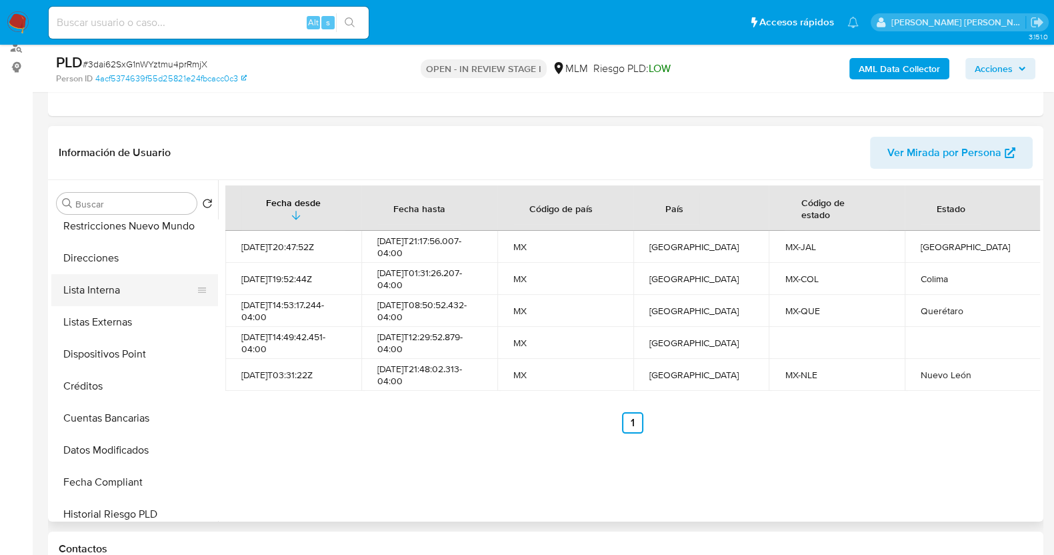
scroll to position [250, 0]
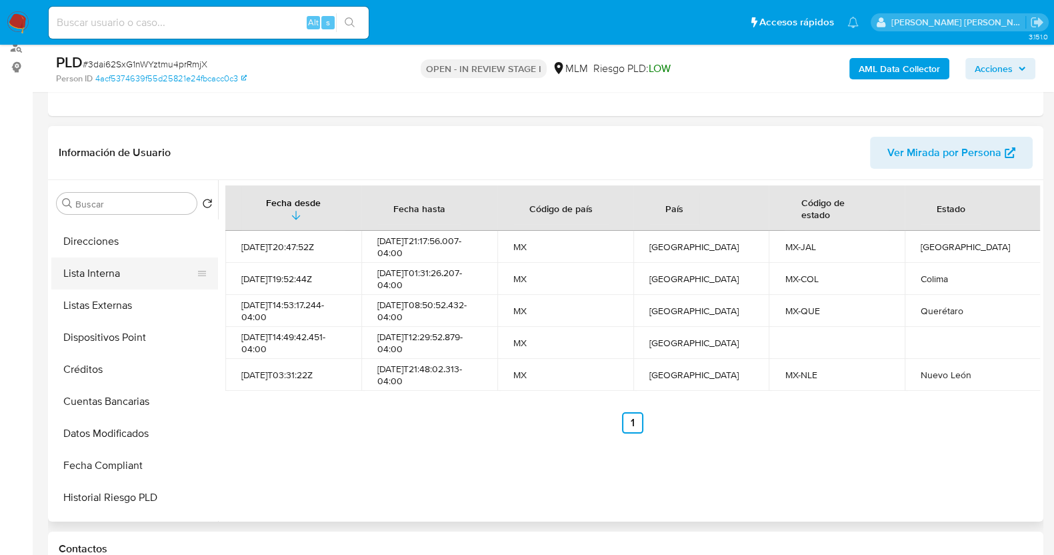
click at [134, 263] on button "Lista Interna" at bounding box center [129, 273] width 156 height 32
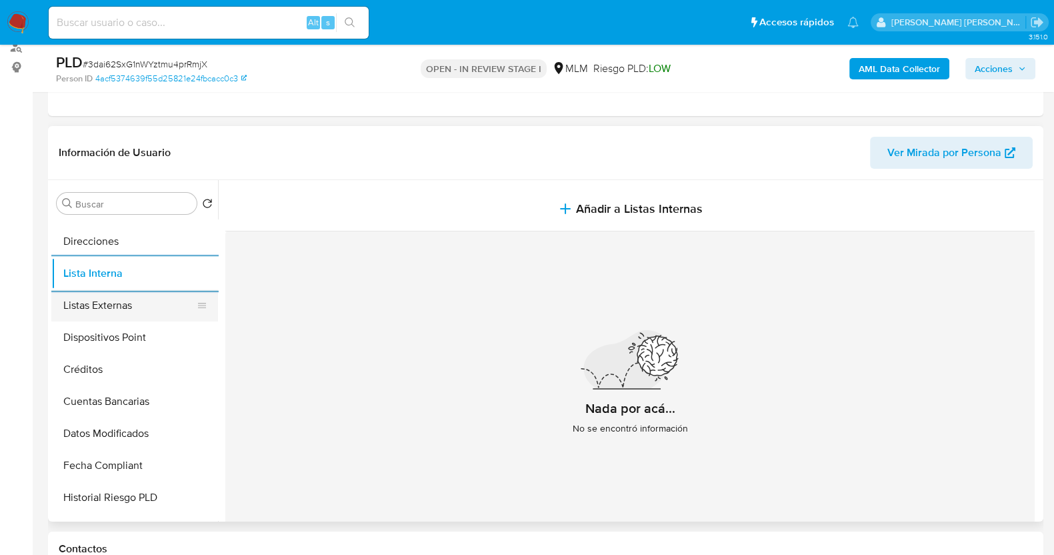
click at [143, 313] on button "Listas Externas" at bounding box center [129, 305] width 156 height 32
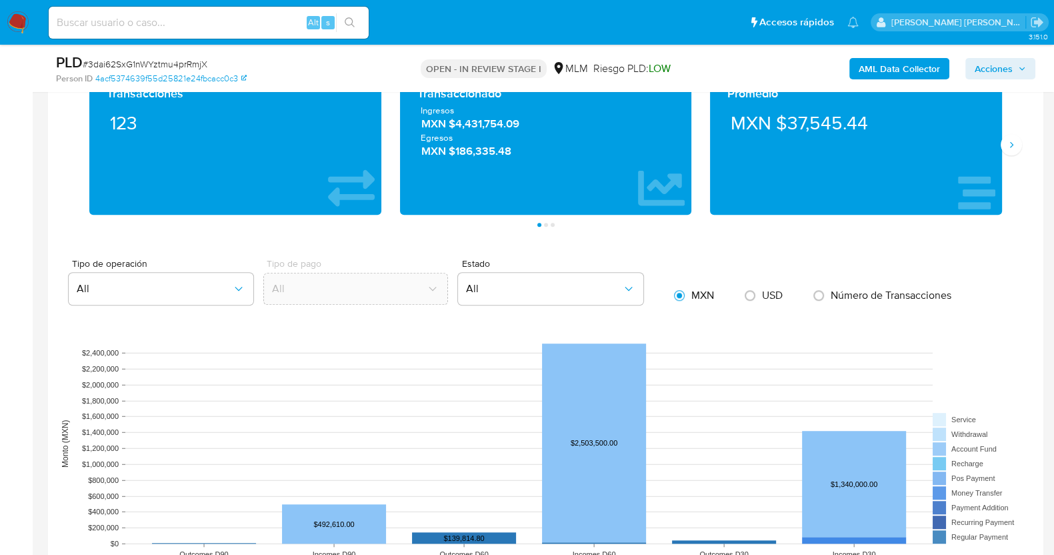
scroll to position [987, 0]
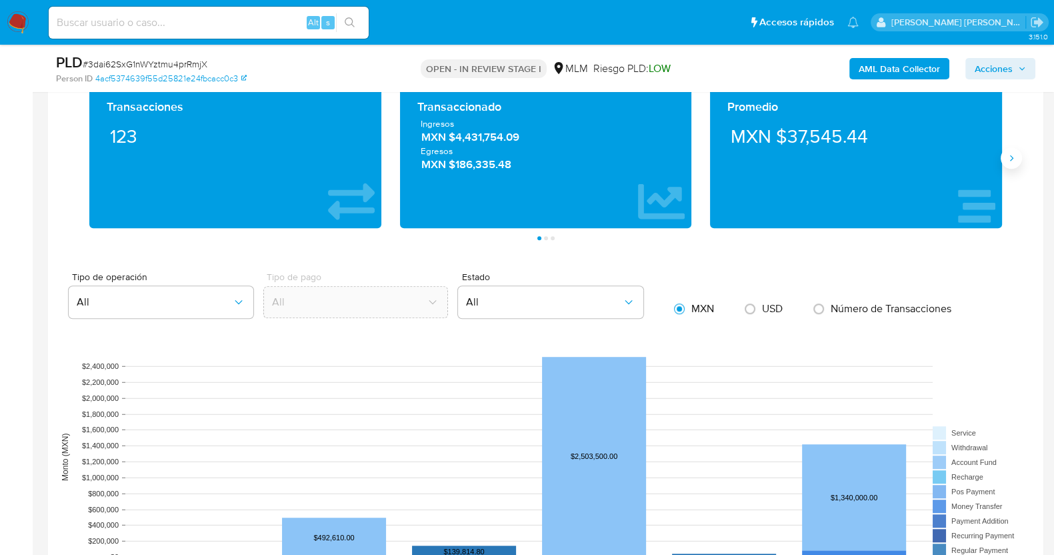
click at [1012, 155] on icon "Siguiente" at bounding box center [1011, 158] width 11 height 11
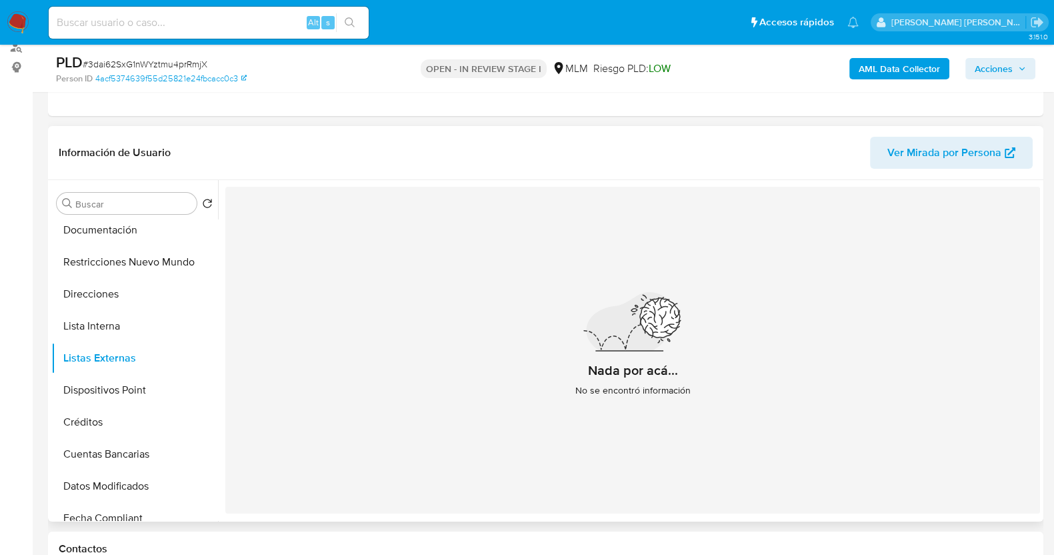
scroll to position [31, 0]
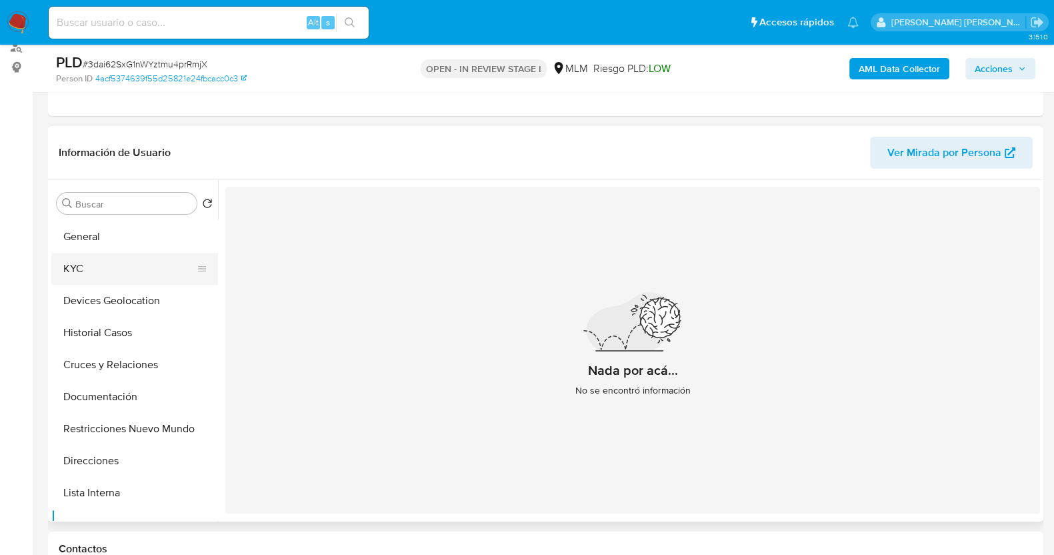
click at [131, 264] on button "KYC" at bounding box center [129, 269] width 156 height 32
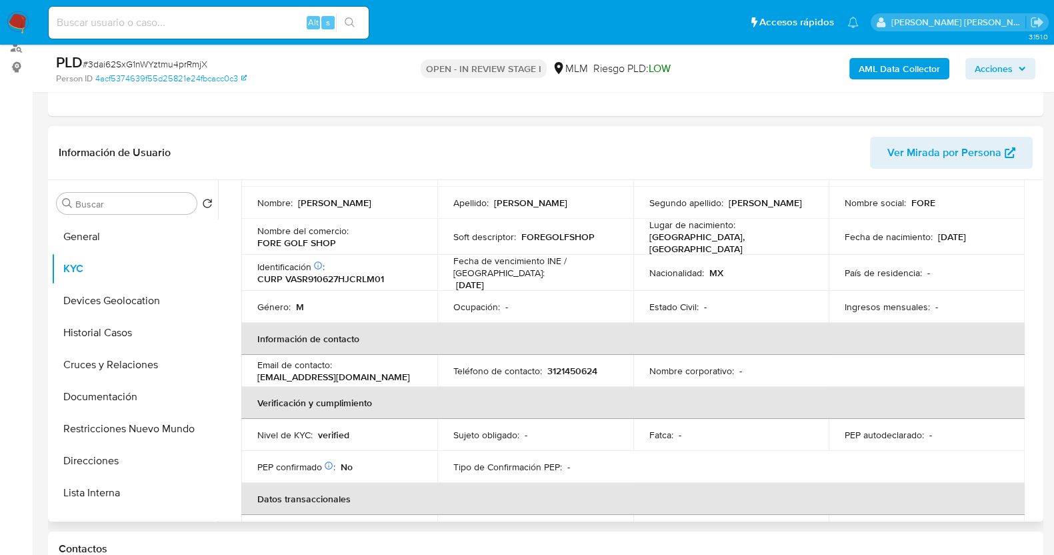
scroll to position [83, 0]
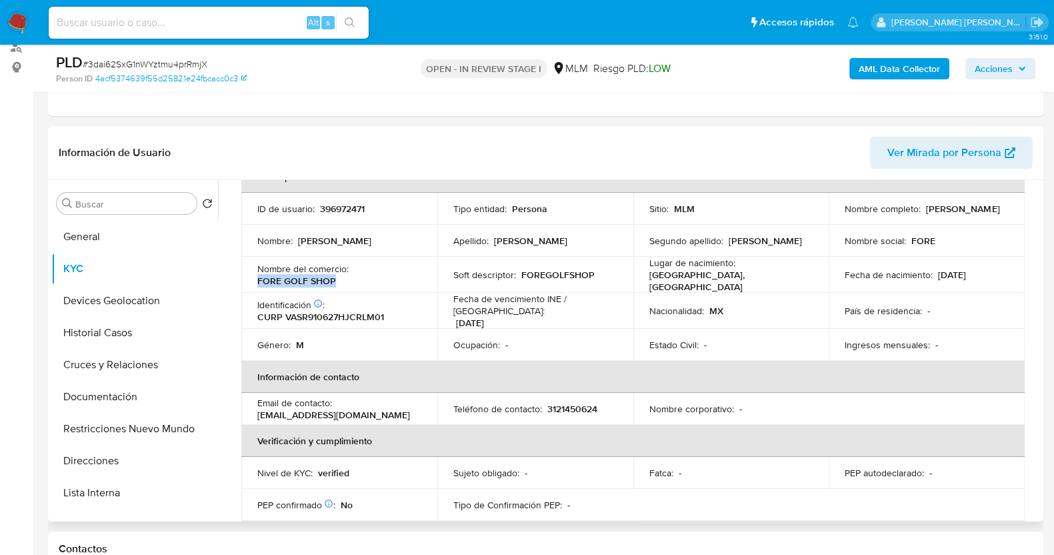
drag, startPoint x: 270, startPoint y: 278, endPoint x: 345, endPoint y: 277, distance: 74.7
click at [345, 277] on div "Nombre del comercio : FORE GOLF SHOP" at bounding box center [339, 275] width 164 height 24
copy p "FORE GOLF SHOP"
